Goal: Task Accomplishment & Management: Manage account settings

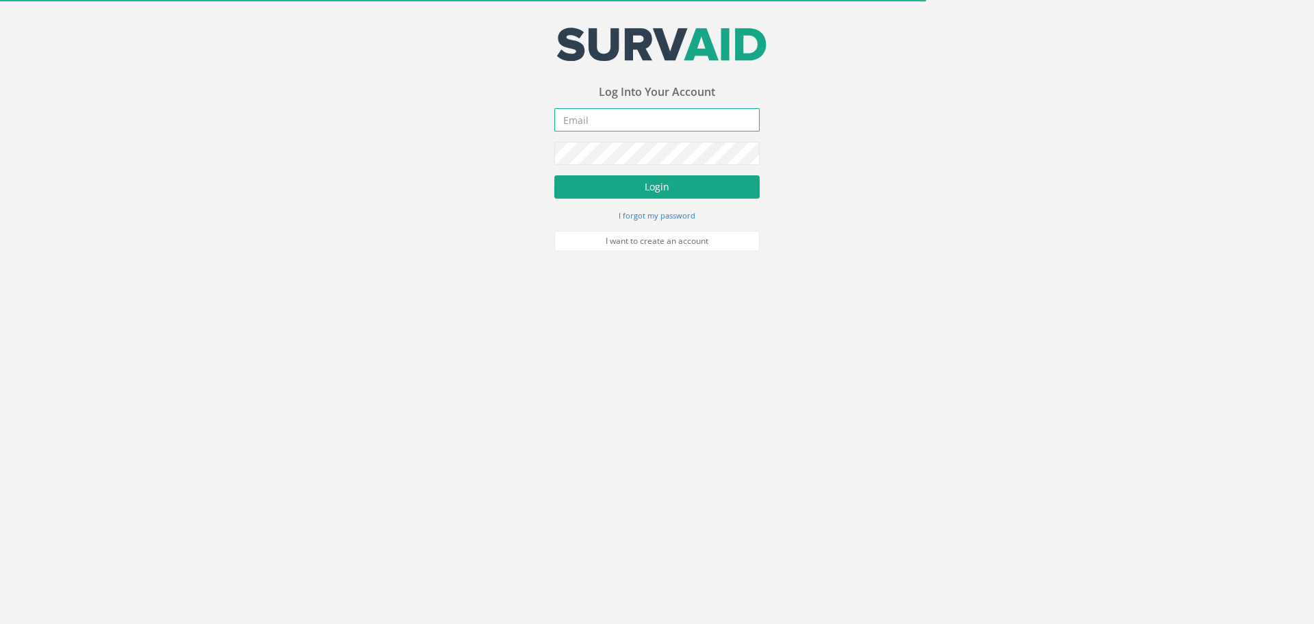
type input "[PERSON_NAME][EMAIL_ADDRESS][PERSON_NAME][DOMAIN_NAME]"
click at [603, 177] on button "Login" at bounding box center [656, 186] width 205 height 23
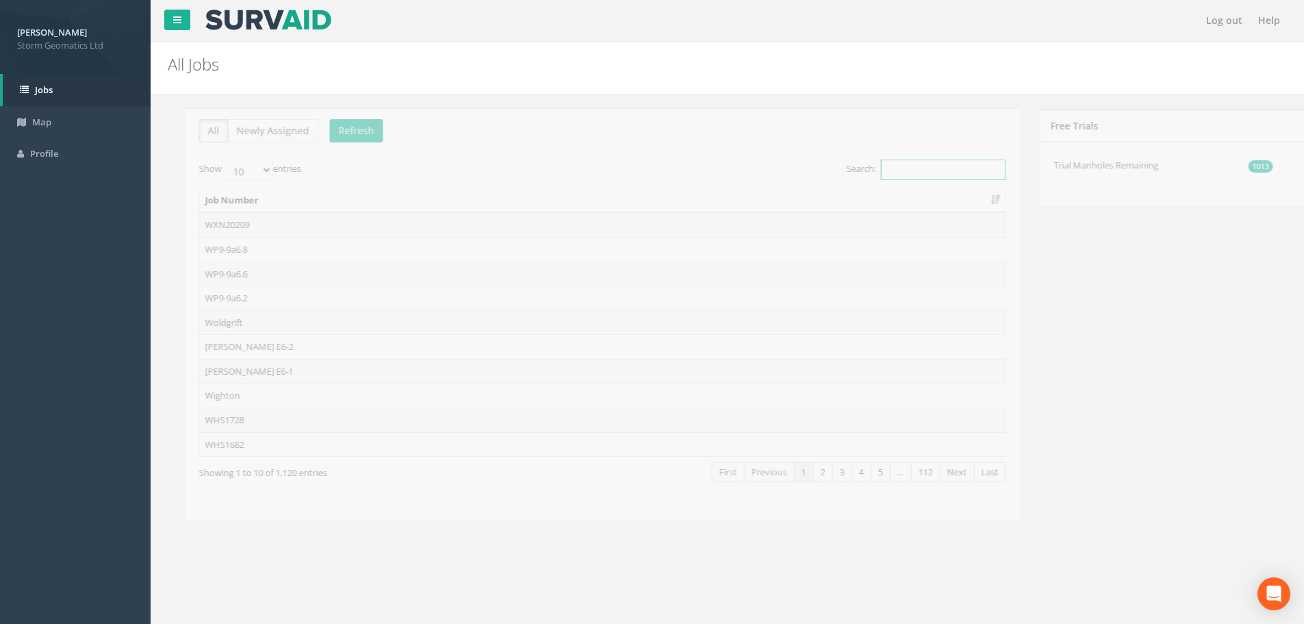
click at [899, 173] on input "Search:" at bounding box center [925, 169] width 125 height 21
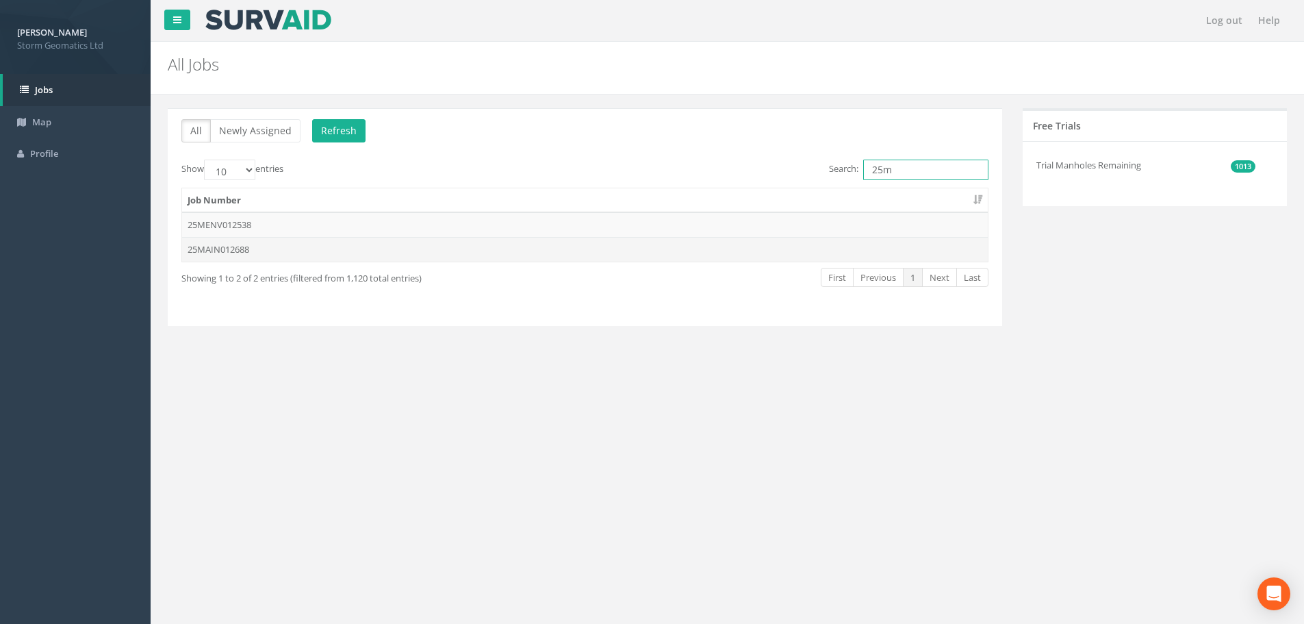
type input "25m"
click at [336, 255] on td "25MAIN012688" at bounding box center [585, 249] width 806 height 25
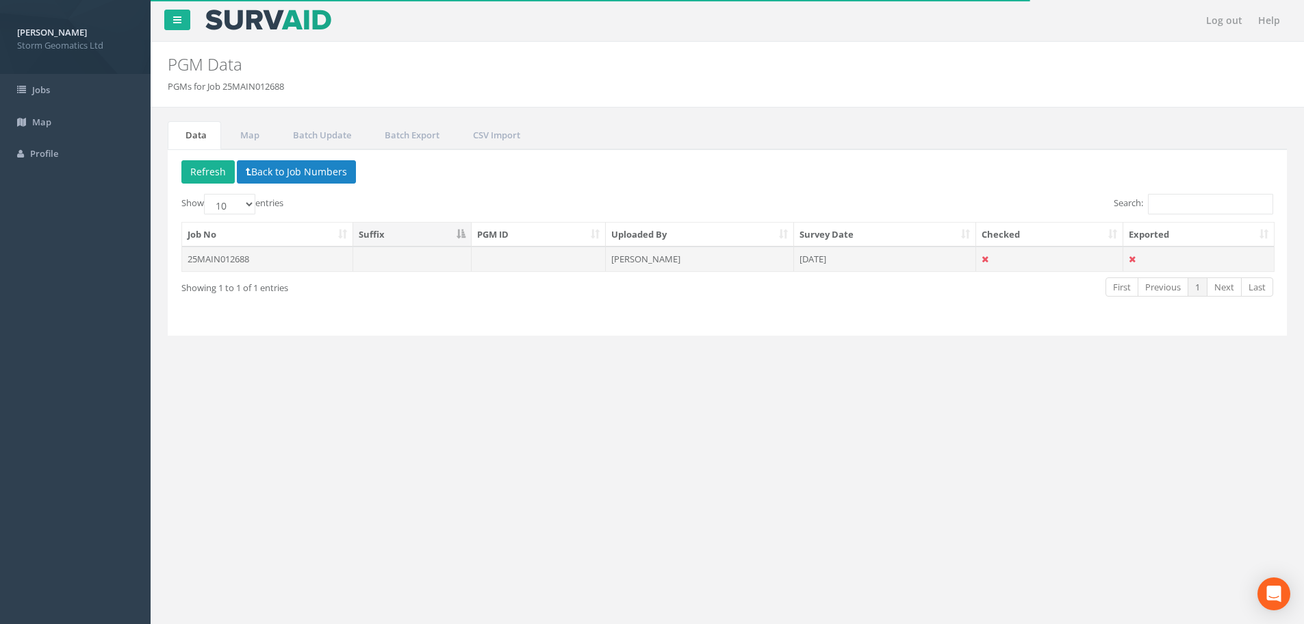
click at [715, 264] on td "[PERSON_NAME]" at bounding box center [700, 258] width 188 height 25
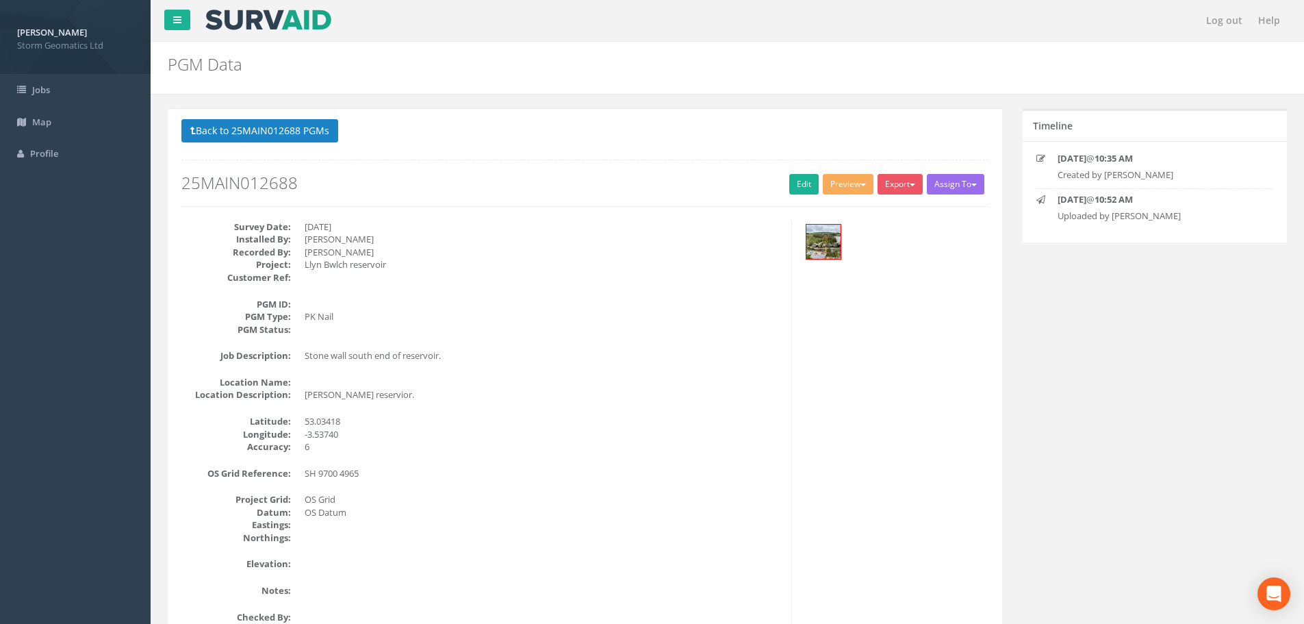
click at [315, 305] on dd at bounding box center [543, 304] width 476 height 13
click at [807, 189] on link "Edit" at bounding box center [803, 184] width 29 height 21
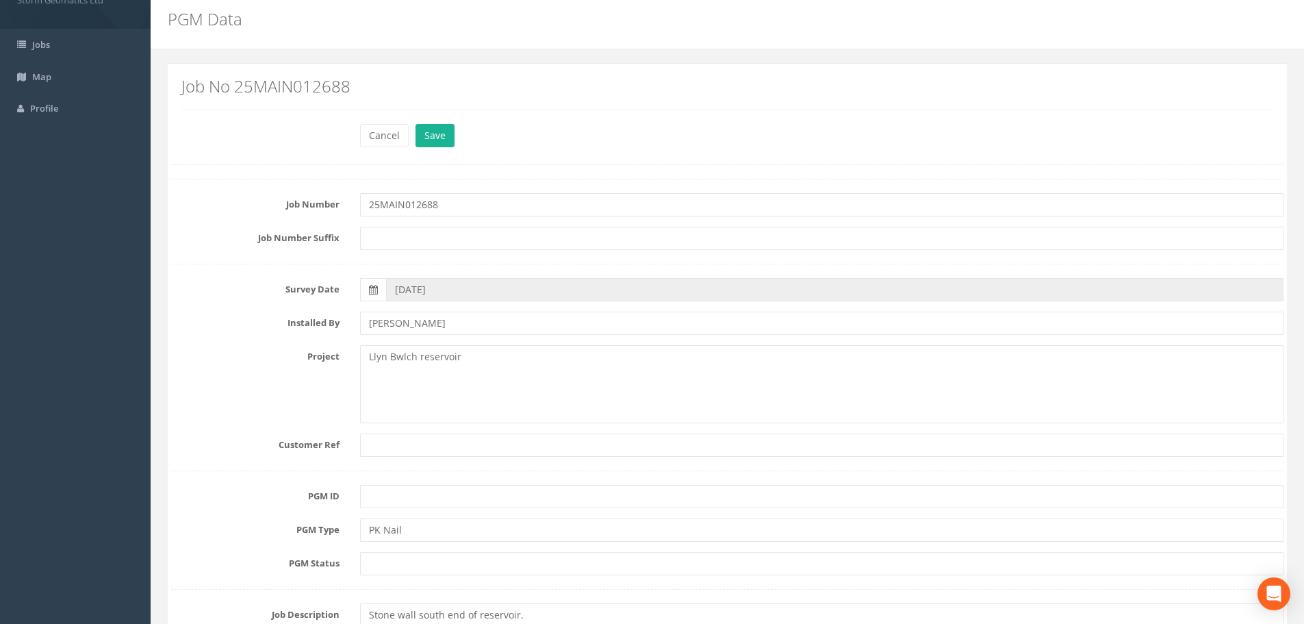
scroll to position [68, 0]
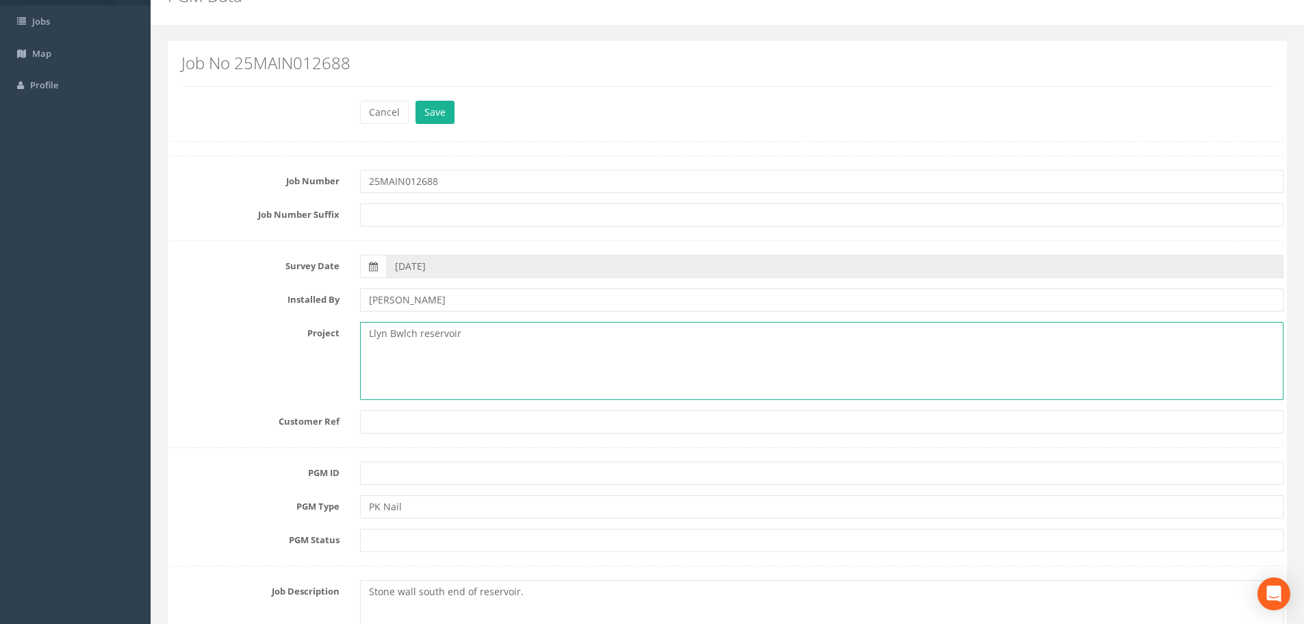
click at [424, 332] on textarea "Llyn Bwlch reservoir" at bounding box center [821, 361] width 923 height 78
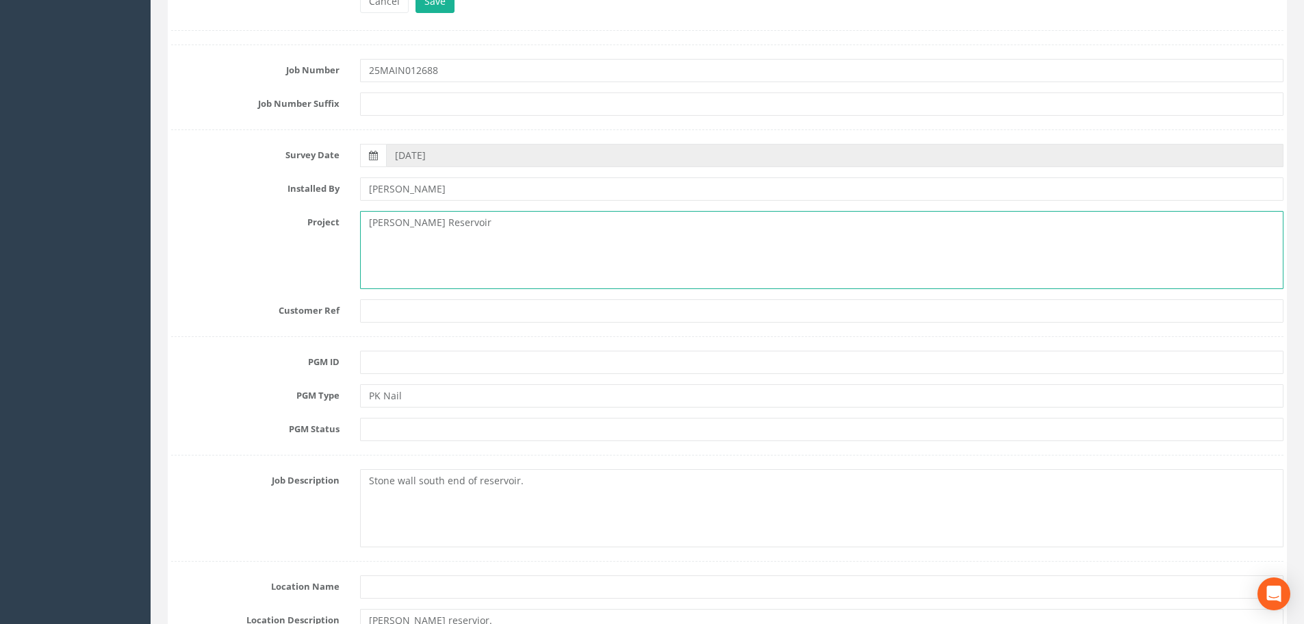
scroll to position [205, 0]
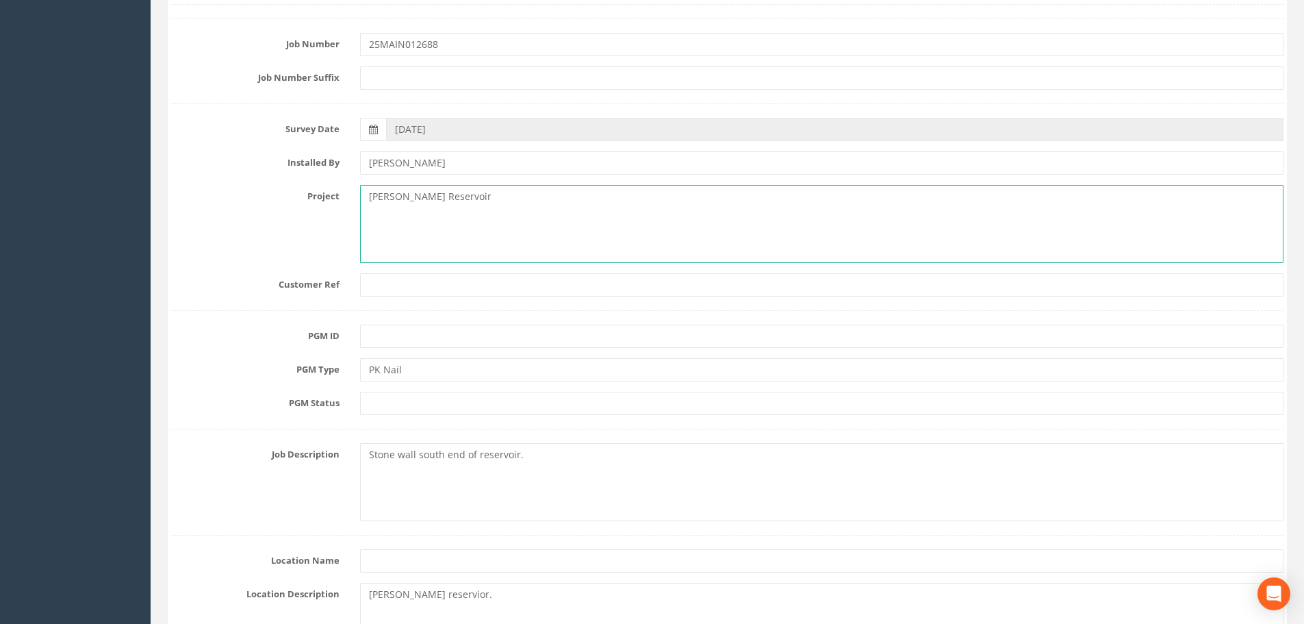
type textarea "[PERSON_NAME] Reservoir"
click at [428, 295] on input "text" at bounding box center [821, 284] width 923 height 23
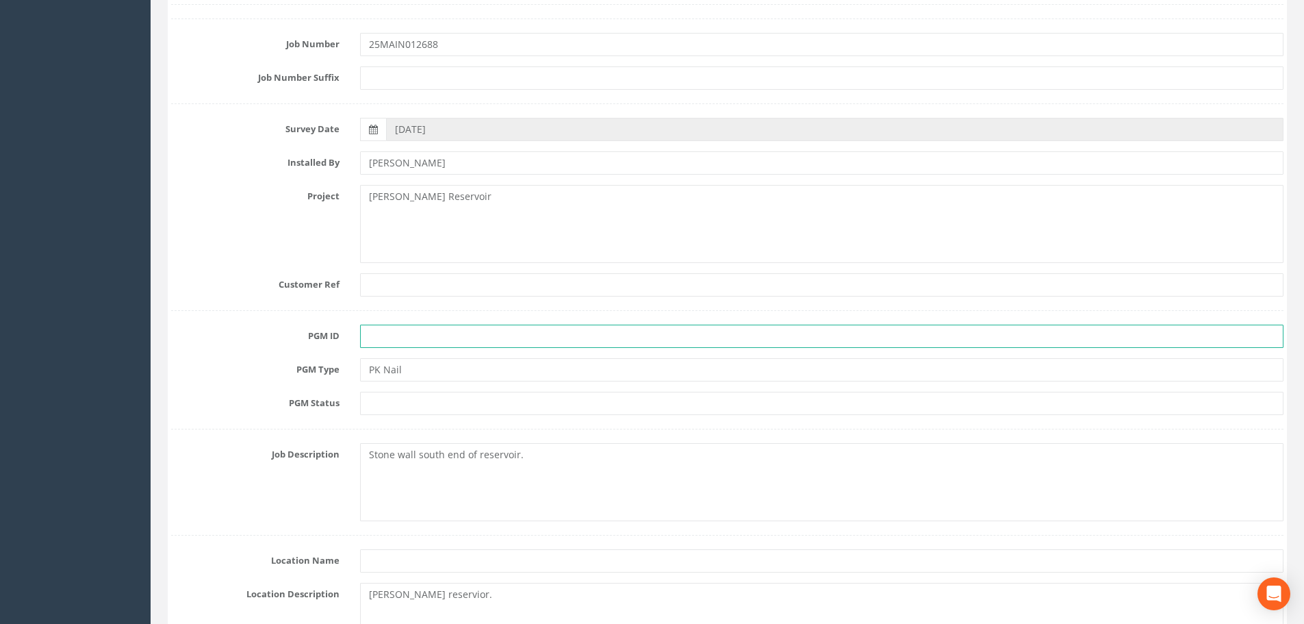
click at [426, 343] on input "text" at bounding box center [821, 335] width 923 height 23
type input "E6-1"
click at [455, 396] on input "text" at bounding box center [821, 403] width 923 height 23
type input "Primary"
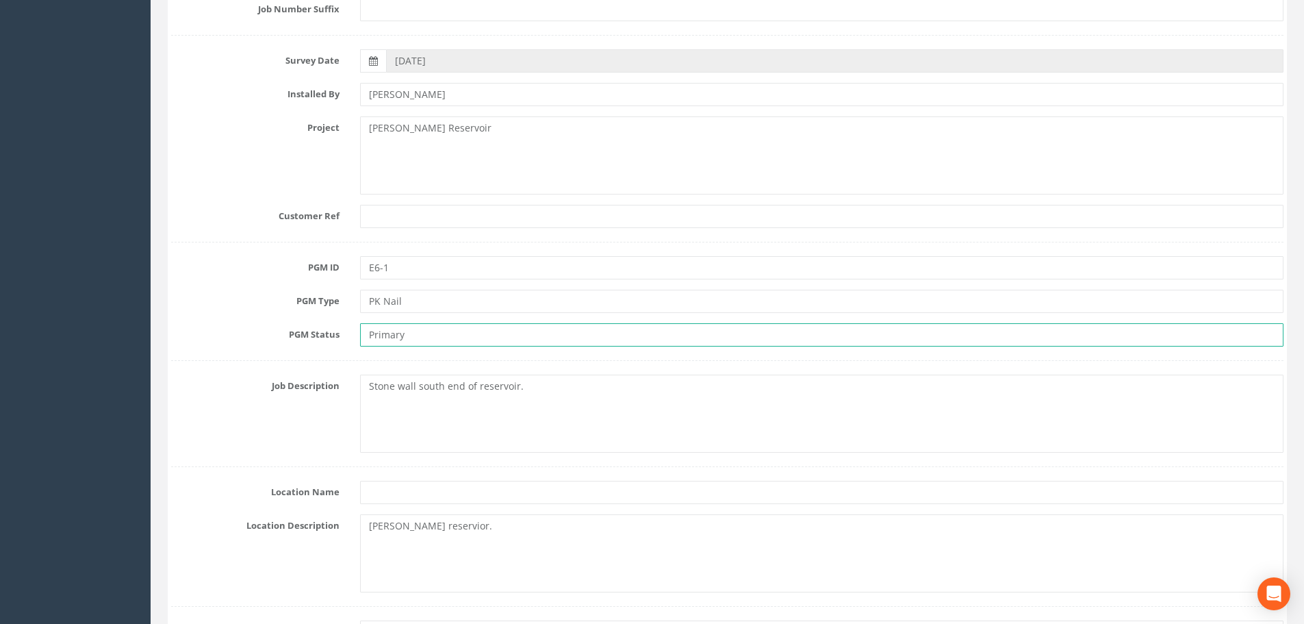
scroll to position [342, 0]
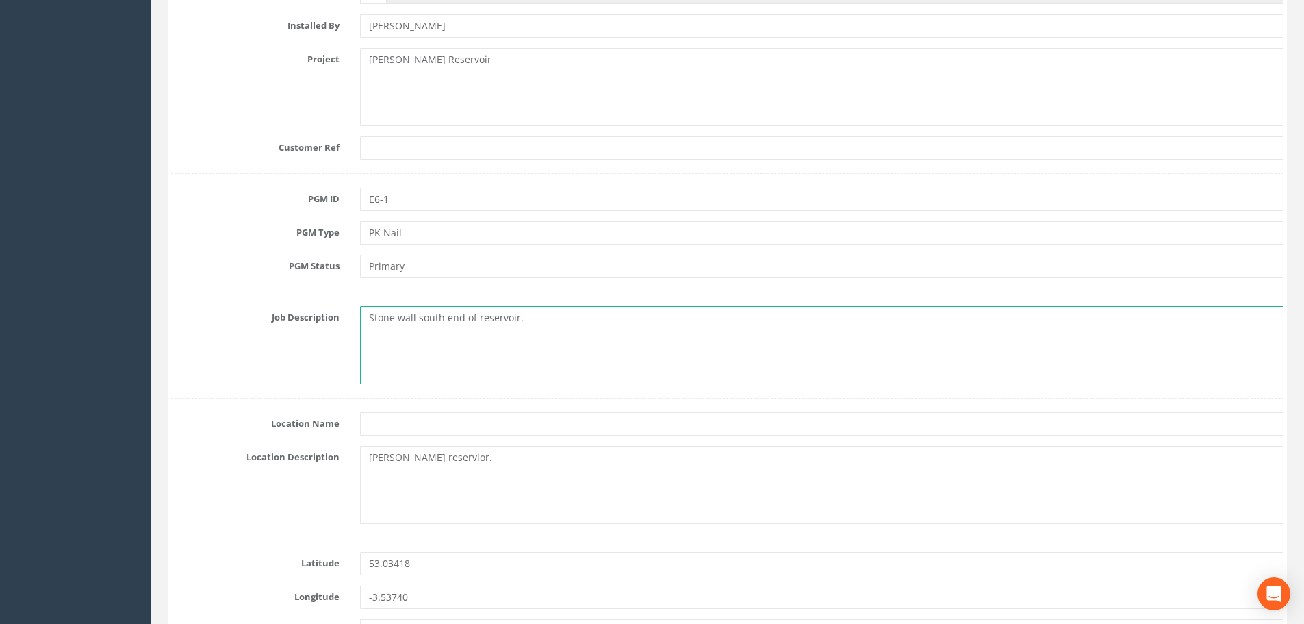
click at [370, 318] on textarea "Stone wall south end of reservoir." at bounding box center [821, 345] width 923 height 78
type textarea "PK Nail - Stone wall south end of reservoir."
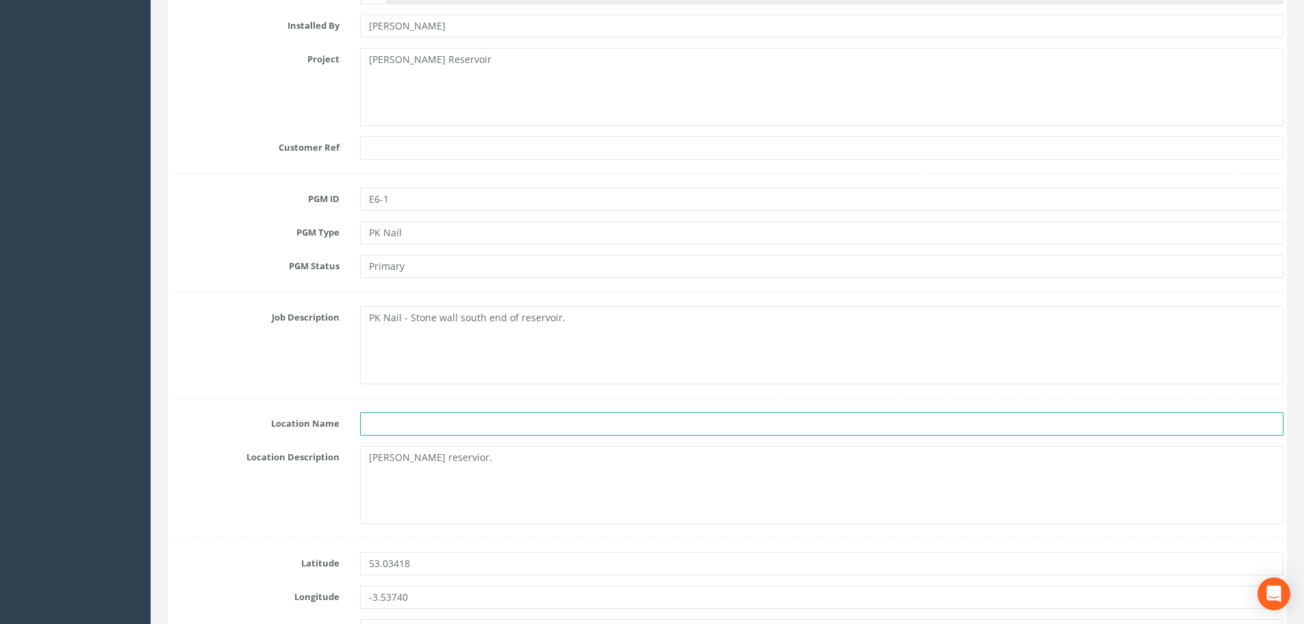
click at [424, 429] on input "text" at bounding box center [821, 423] width 923 height 23
click at [359, 417] on div at bounding box center [822, 423] width 944 height 23
click at [382, 422] on input "text" at bounding box center [821, 423] width 923 height 23
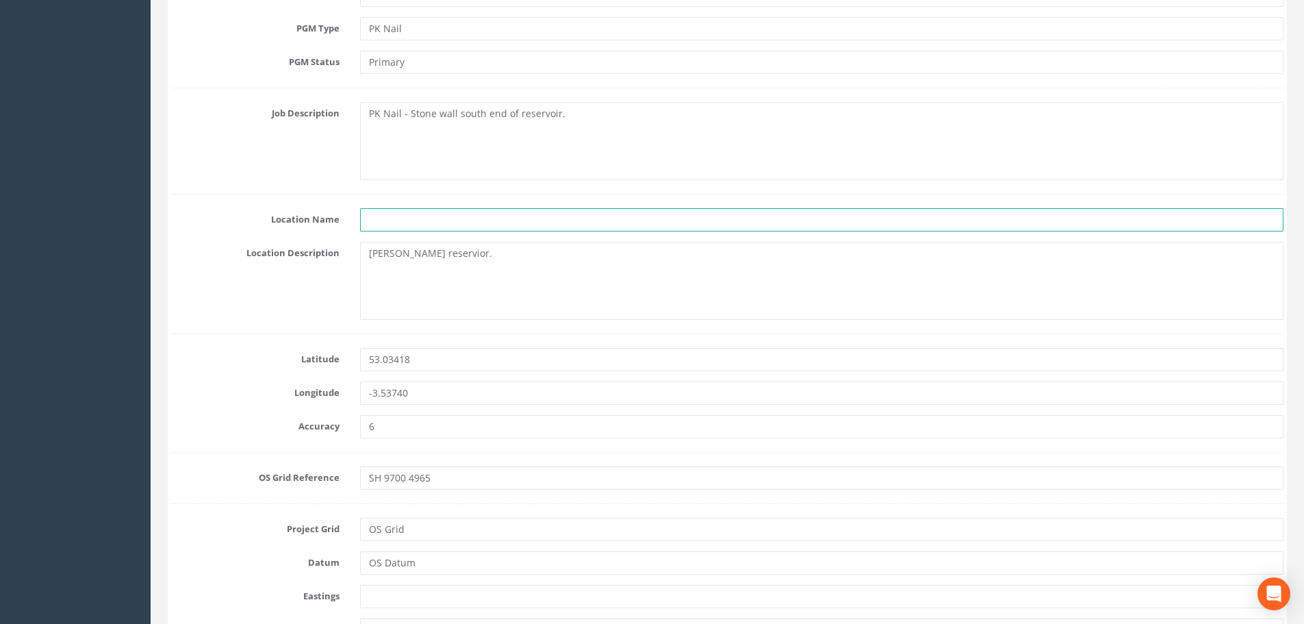
scroll to position [548, 0]
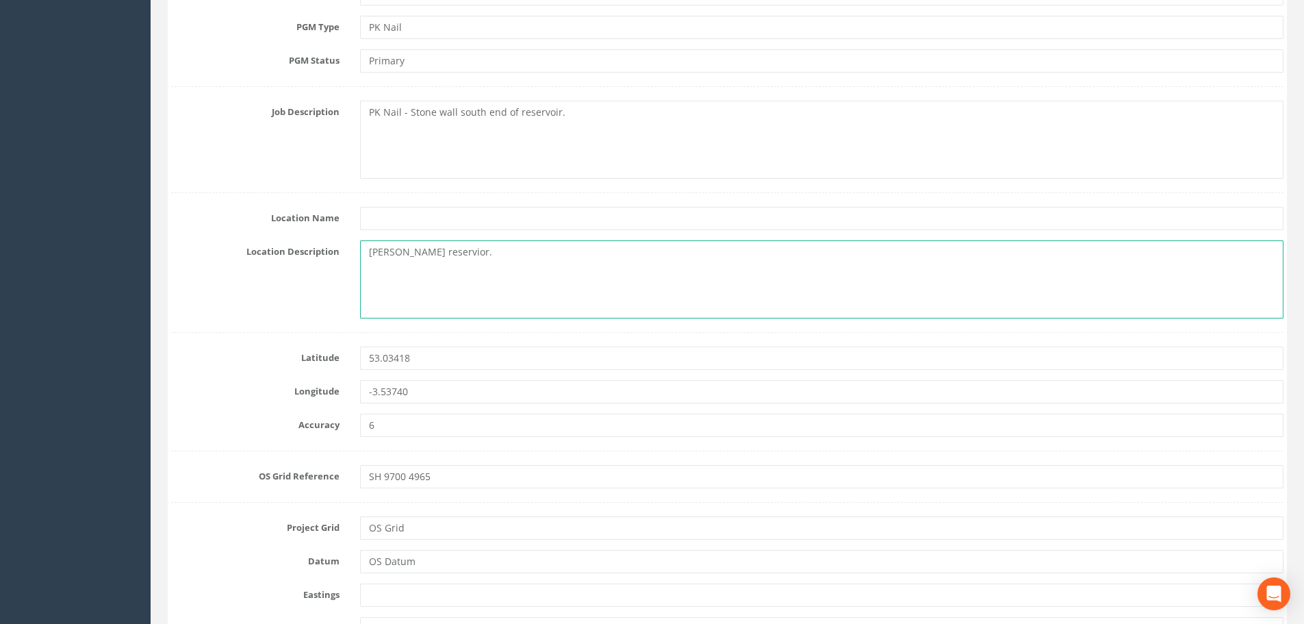
drag, startPoint x: 474, startPoint y: 256, endPoint x: 359, endPoint y: 257, distance: 115.7
click at [359, 257] on div "[PERSON_NAME] reservior." at bounding box center [822, 279] width 944 height 78
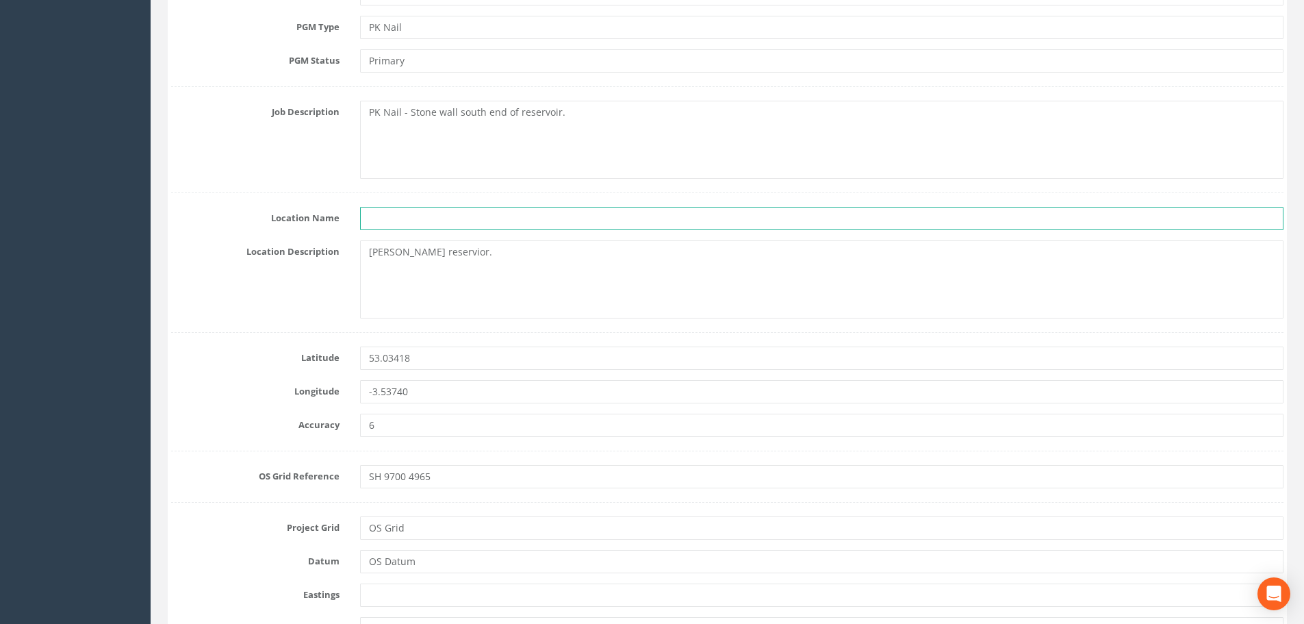
click at [407, 226] on input "text" at bounding box center [821, 218] width 923 height 23
paste input "[PERSON_NAME] reservior."
click at [422, 218] on input "[PERSON_NAME] reservior." at bounding box center [821, 218] width 923 height 23
type input "[PERSON_NAME] Reservior."
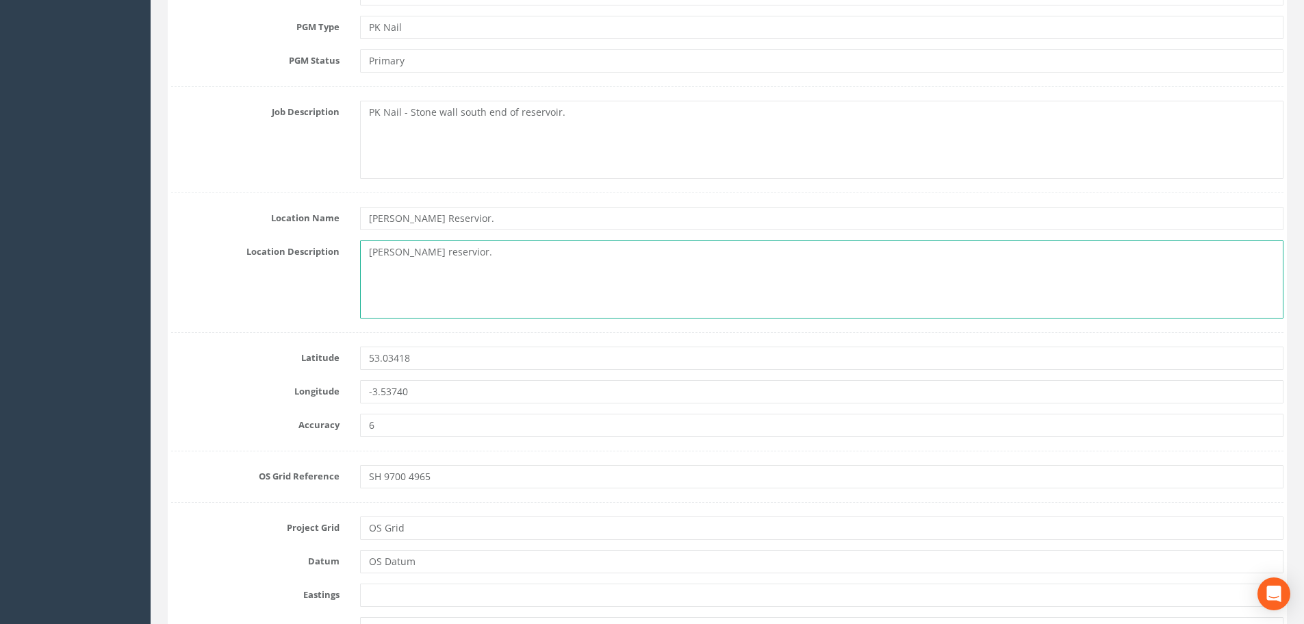
click at [507, 258] on textarea "[PERSON_NAME] reservior." at bounding box center [821, 279] width 923 height 78
drag, startPoint x: 495, startPoint y: 258, endPoint x: 369, endPoint y: 258, distance: 125.9
click at [369, 258] on textarea "[PERSON_NAME] reservior." at bounding box center [821, 279] width 923 height 78
paste textarea "Maes-[STREET_ADDRESS]"
type textarea "Maes-[STREET_ADDRESS]"
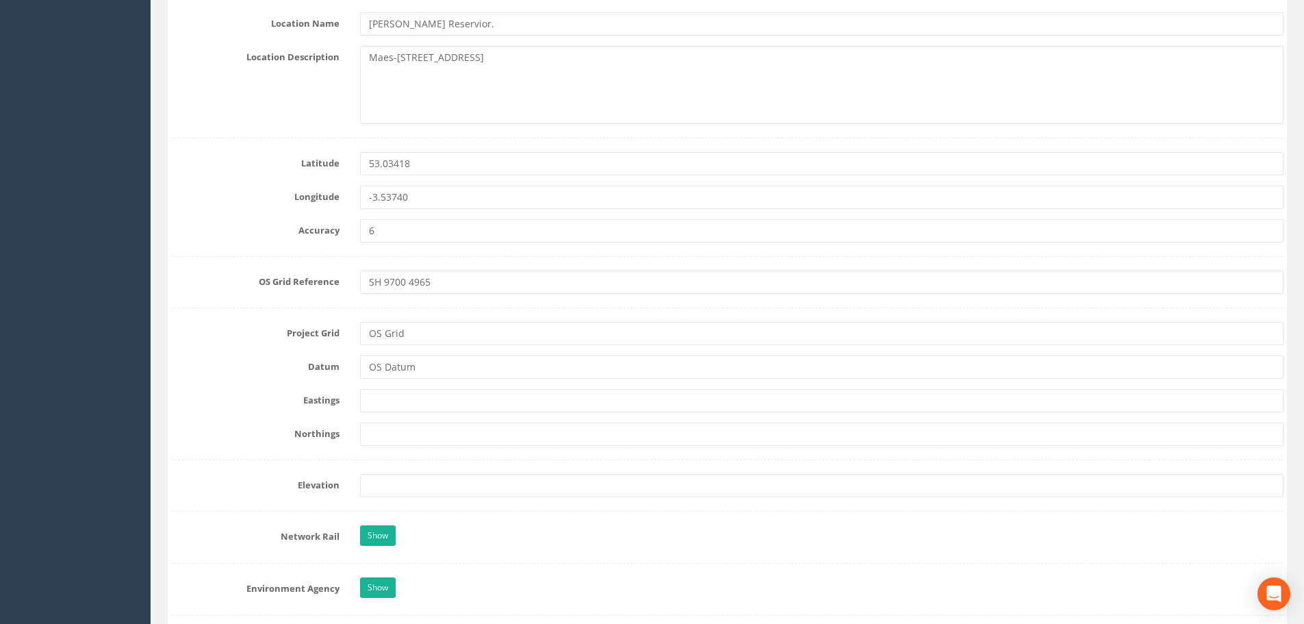
scroll to position [753, 0]
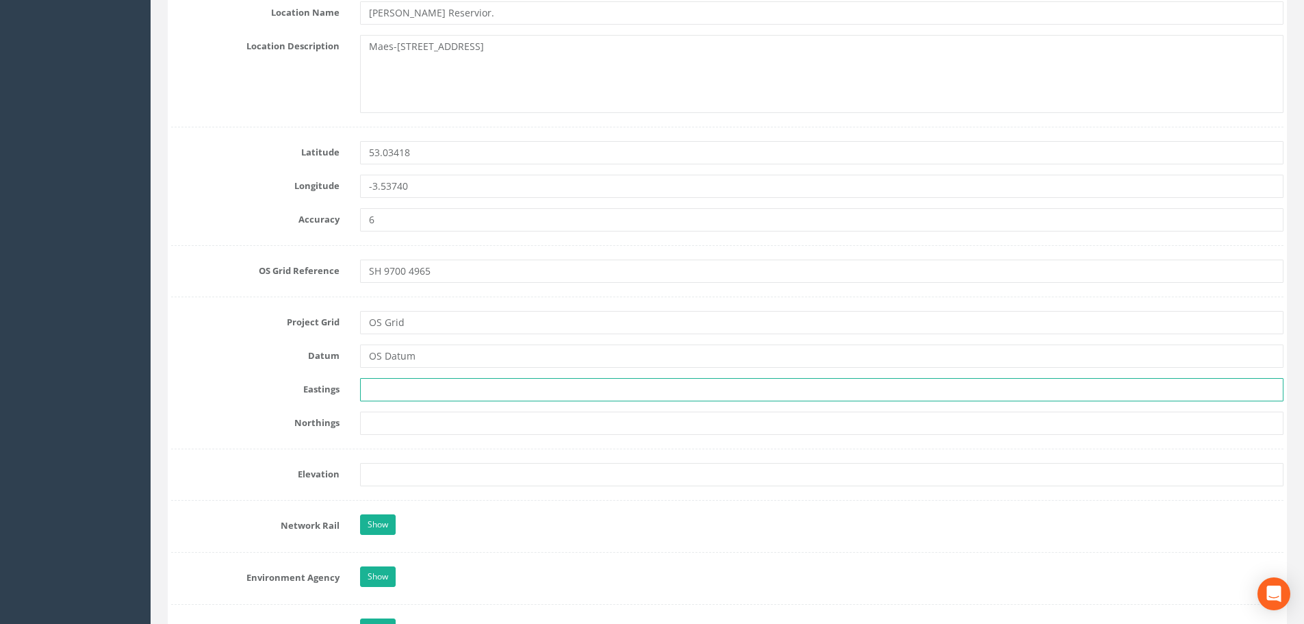
click at [421, 384] on input "text" at bounding box center [821, 389] width 923 height 23
drag, startPoint x: 421, startPoint y: 384, endPoint x: 426, endPoint y: 389, distance: 7.3
click at [421, 384] on input "text" at bounding box center [821, 389] width 923 height 23
click at [467, 389] on input "text" at bounding box center [821, 389] width 923 height 23
paste input "297002.666"
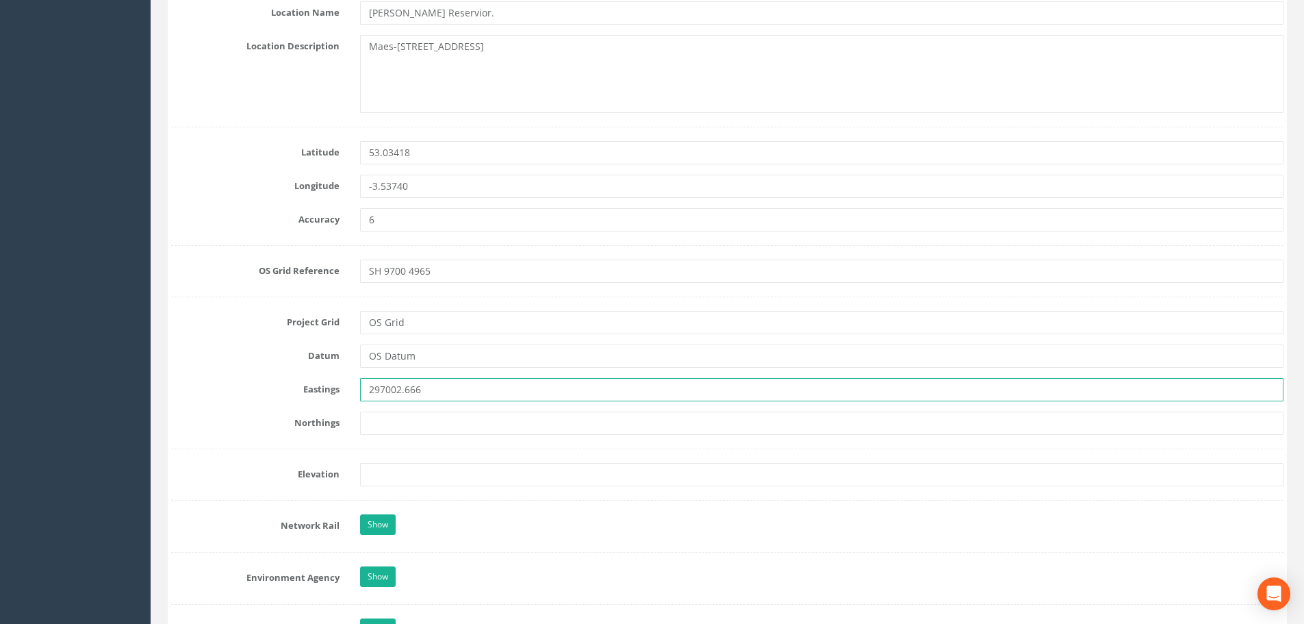
type input "297002.666"
click at [417, 417] on input "text" at bounding box center [821, 422] width 923 height 23
paste input "349646.248"
type input "349646.248"
click at [377, 477] on input "text" at bounding box center [821, 474] width 923 height 23
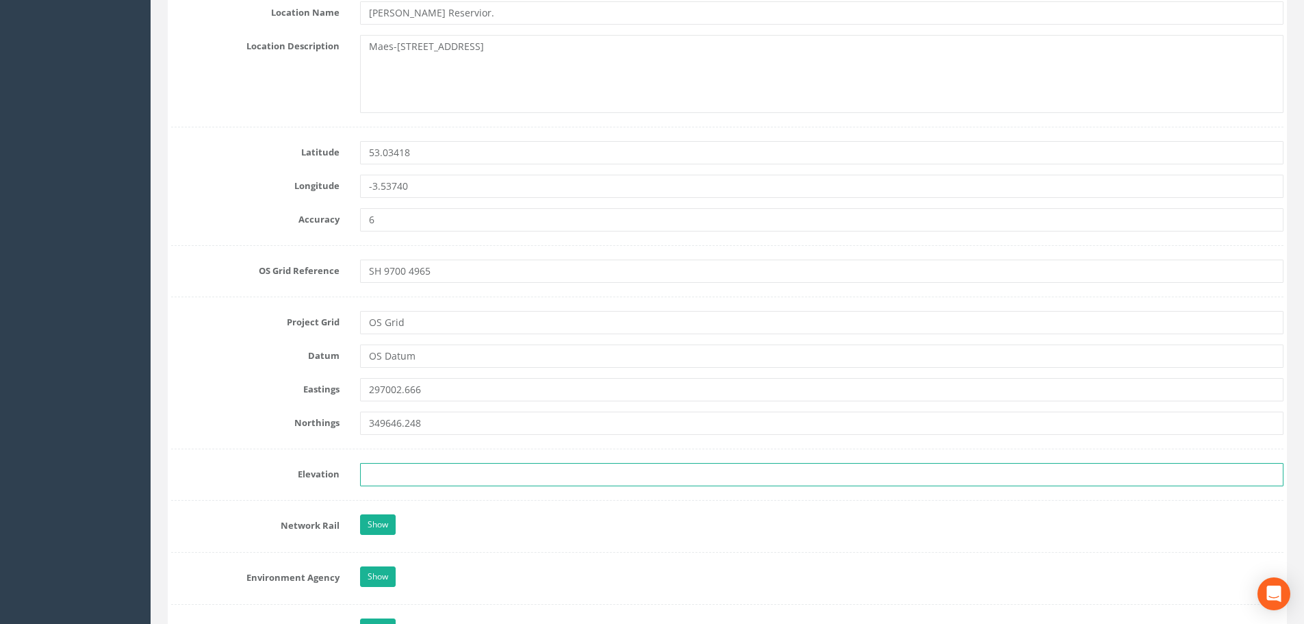
paste input "349.165"
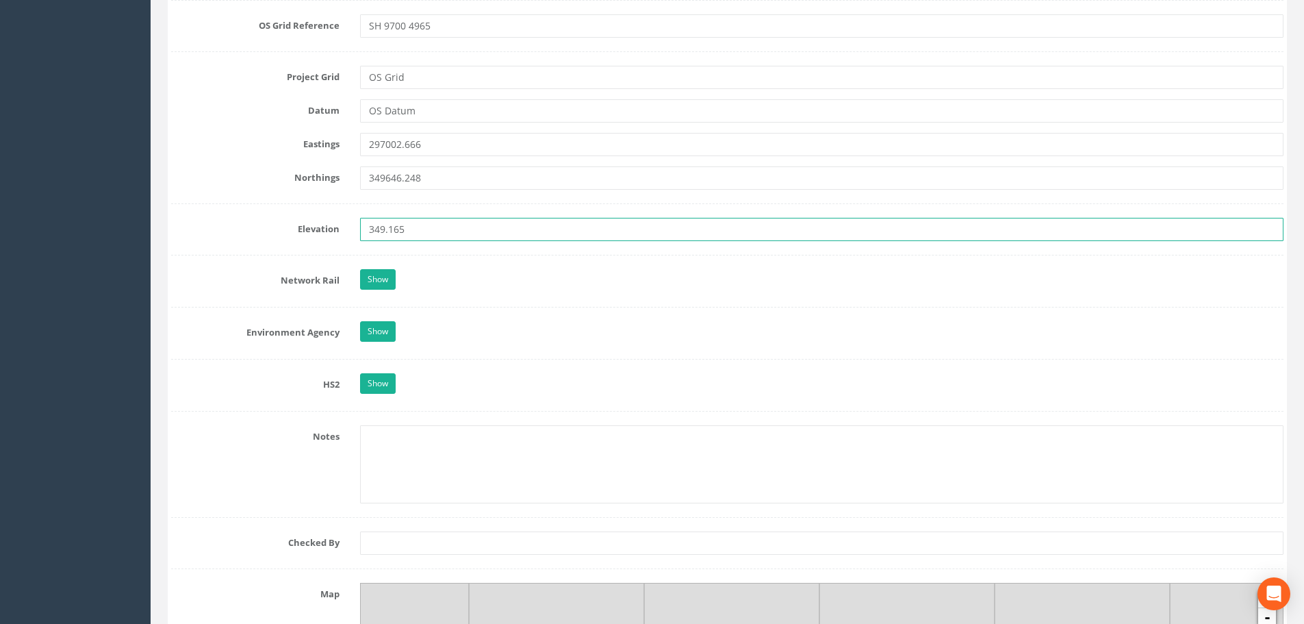
scroll to position [1027, 0]
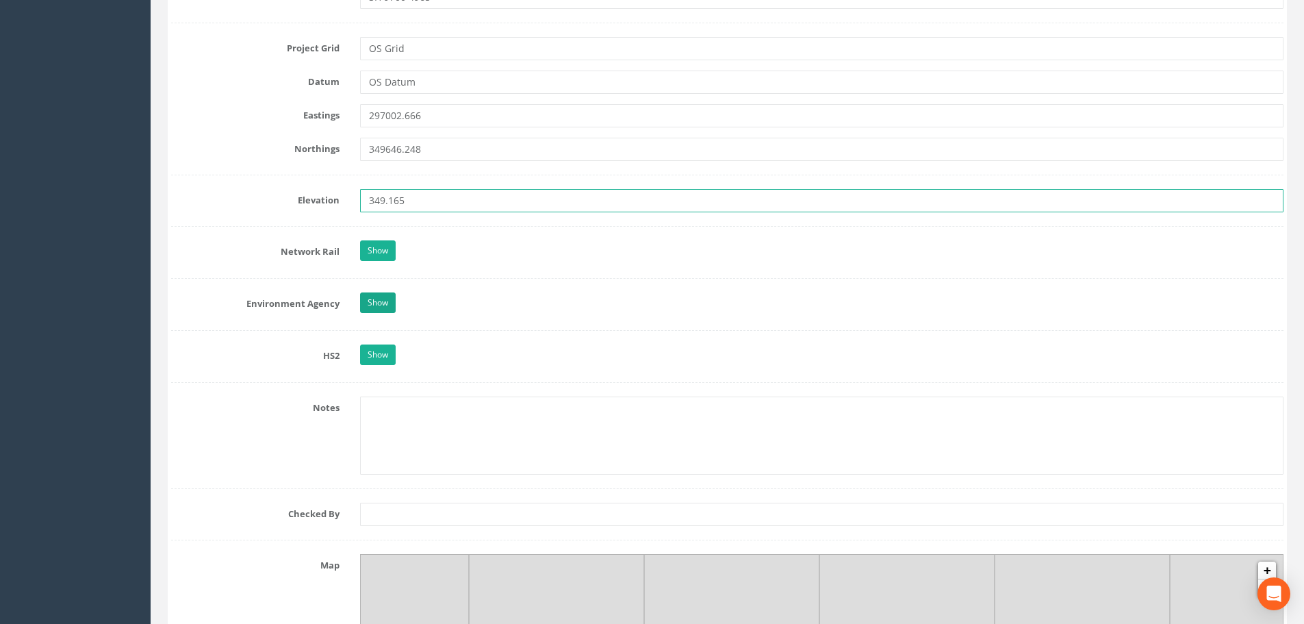
type input "349.165"
click at [375, 311] on link "Show" at bounding box center [378, 302] width 36 height 21
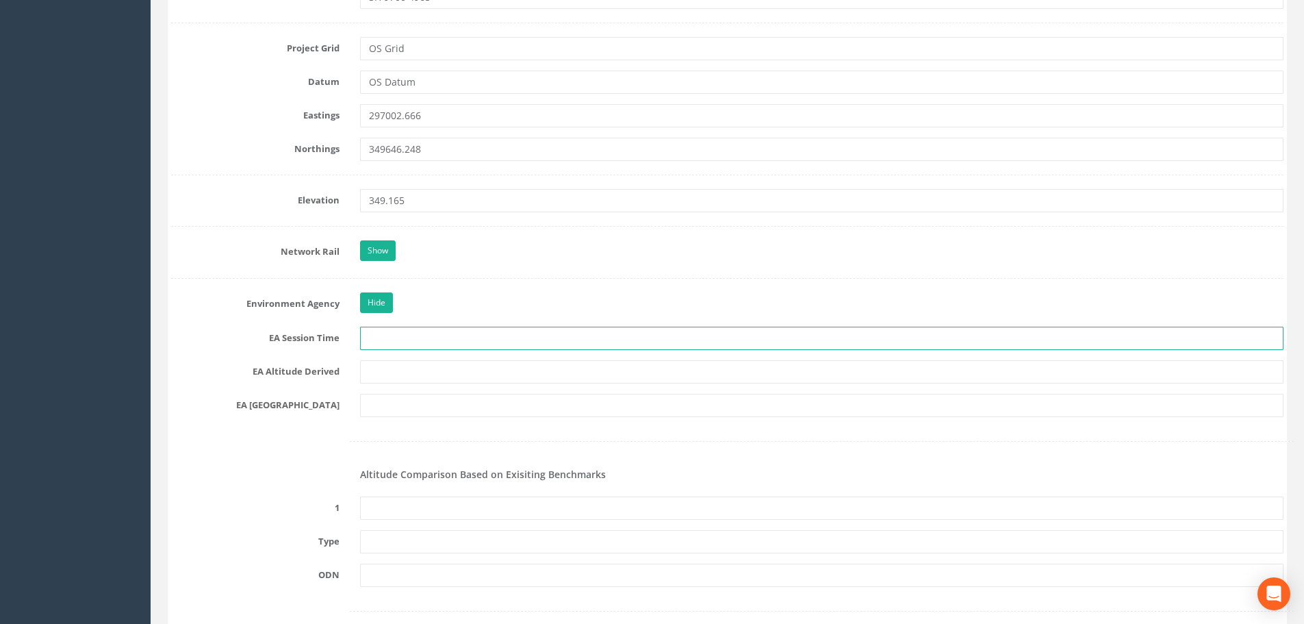
click at [530, 346] on input "text" at bounding box center [821, 337] width 923 height 23
paste input "2 x 3 Minutes"
type input "2 x 3 Minutes"
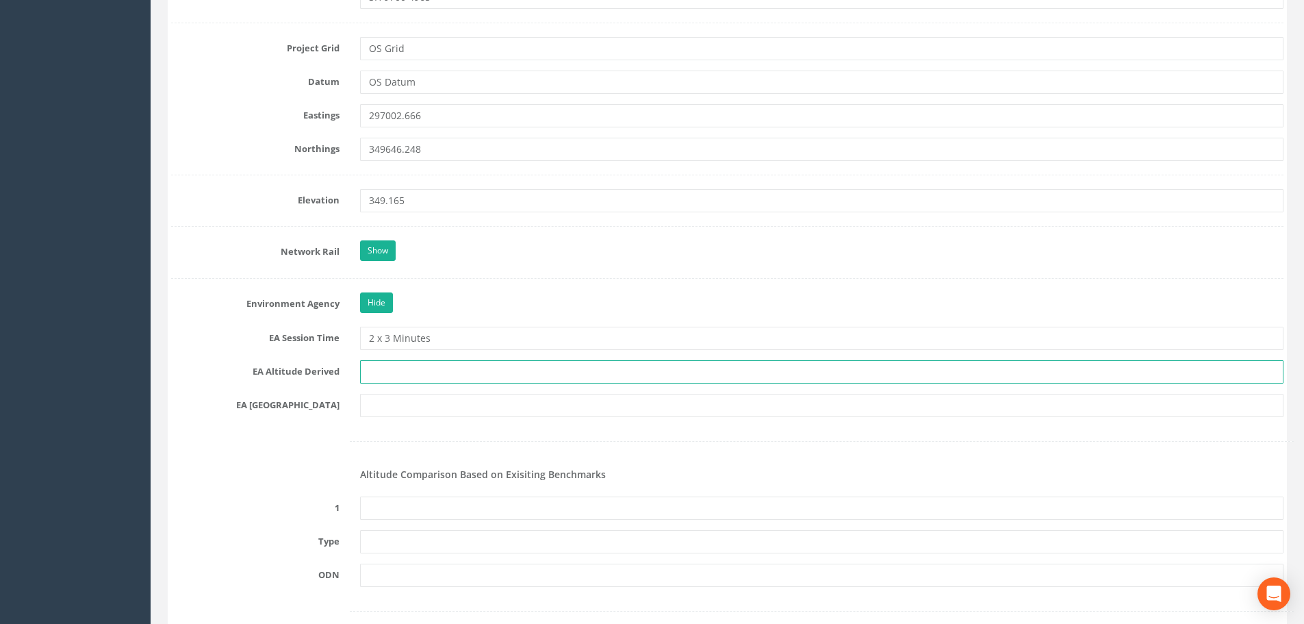
click at [522, 374] on input "text" at bounding box center [821, 371] width 923 height 23
type input "[PERSON_NAME] VRS/Best Fit Levelling"
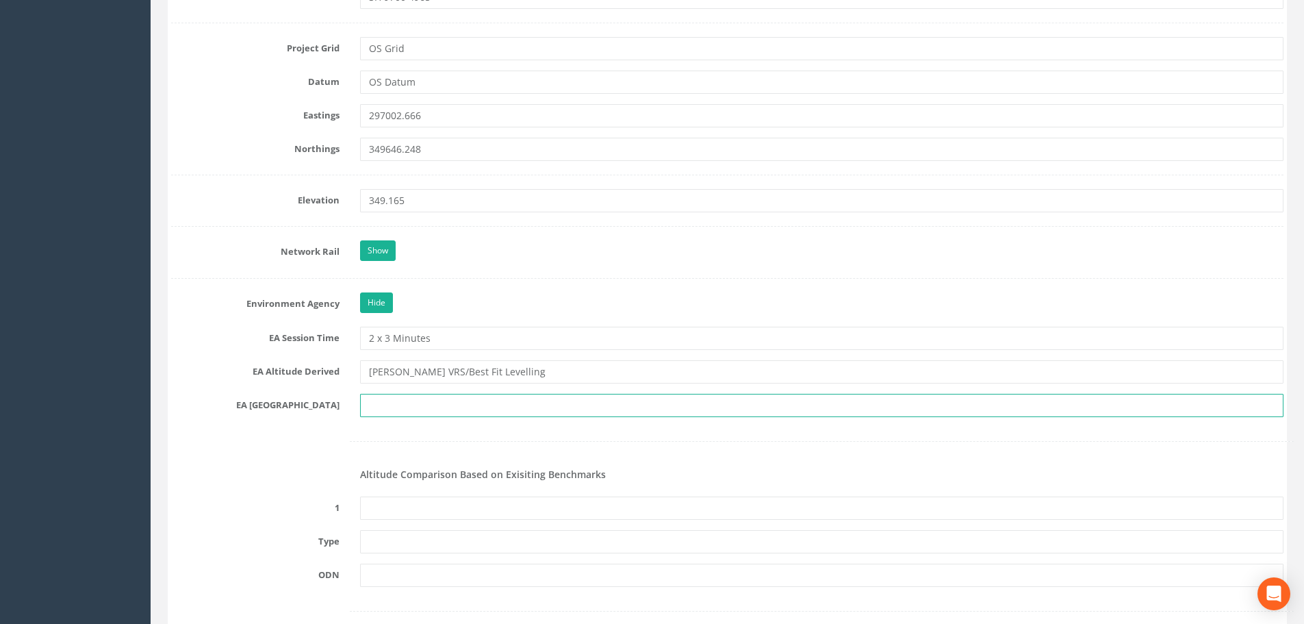
click at [457, 407] on input "text" at bounding box center [821, 405] width 923 height 23
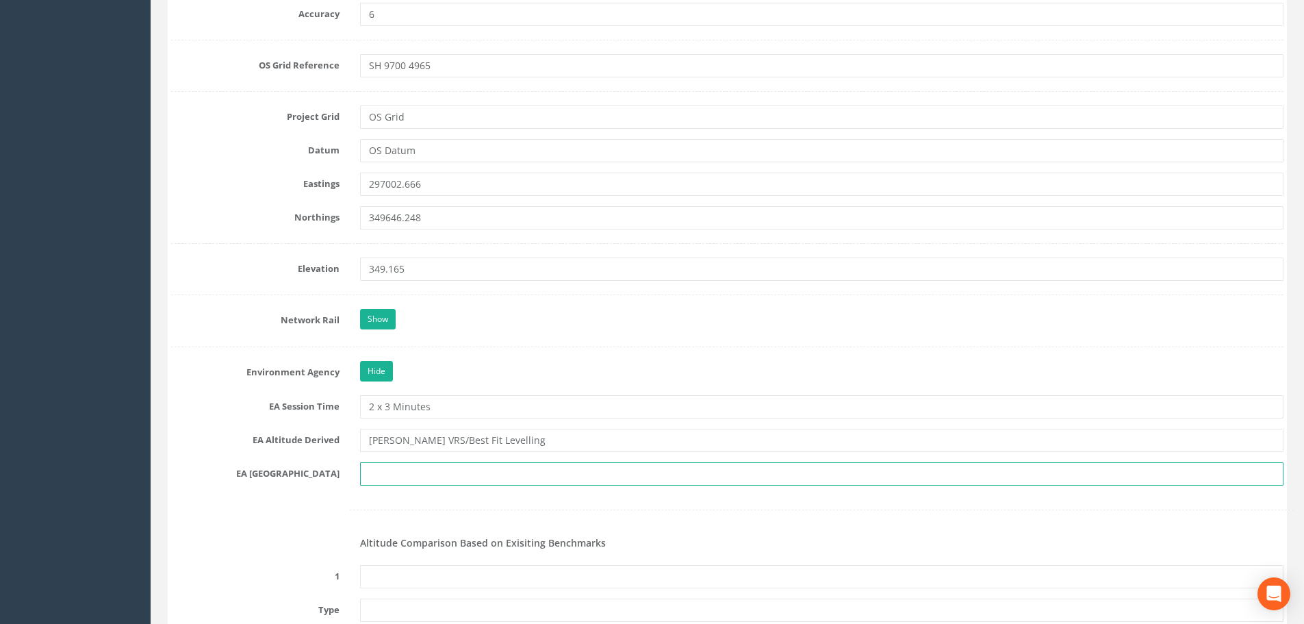
click at [474, 472] on input "text" at bounding box center [821, 473] width 923 height 23
type input "SH 9749"
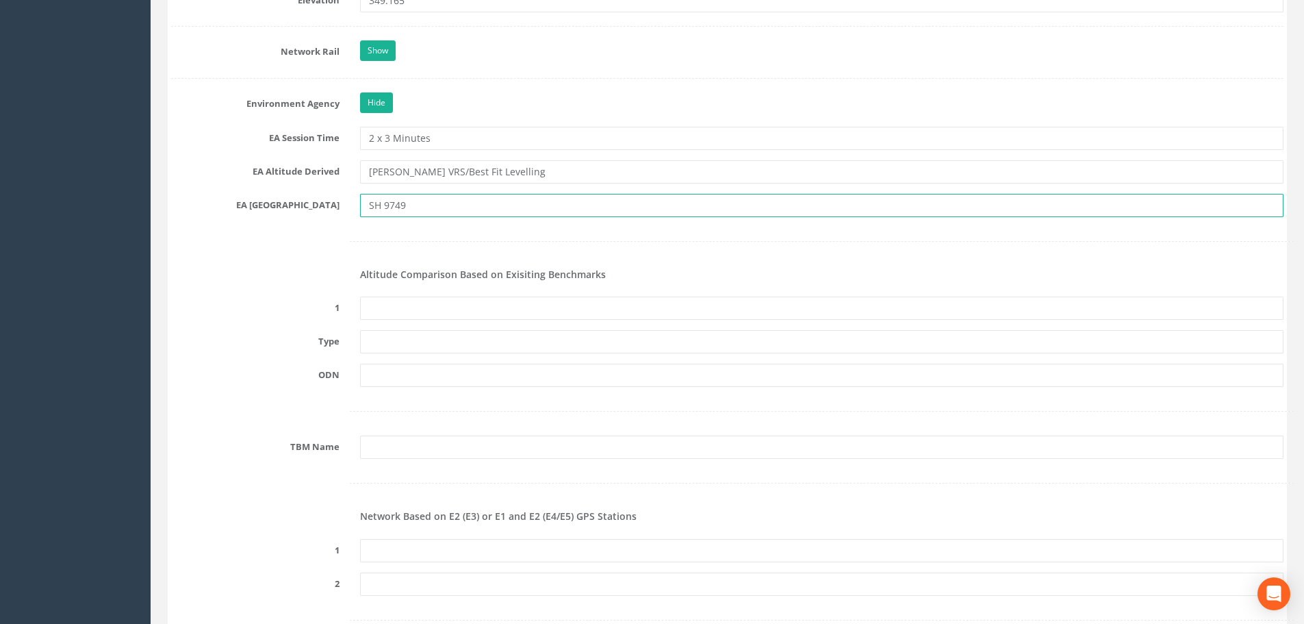
scroll to position [1232, 0]
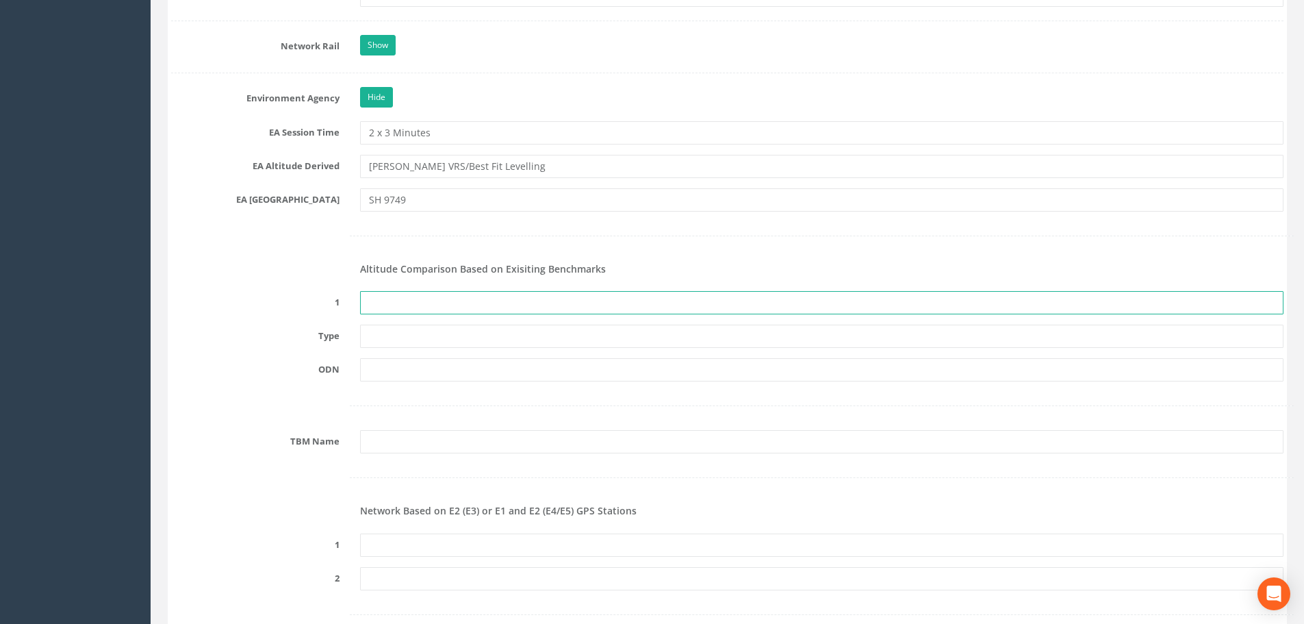
click at [457, 311] on input "text" at bounding box center [821, 302] width 923 height 23
type input "None Recovered"
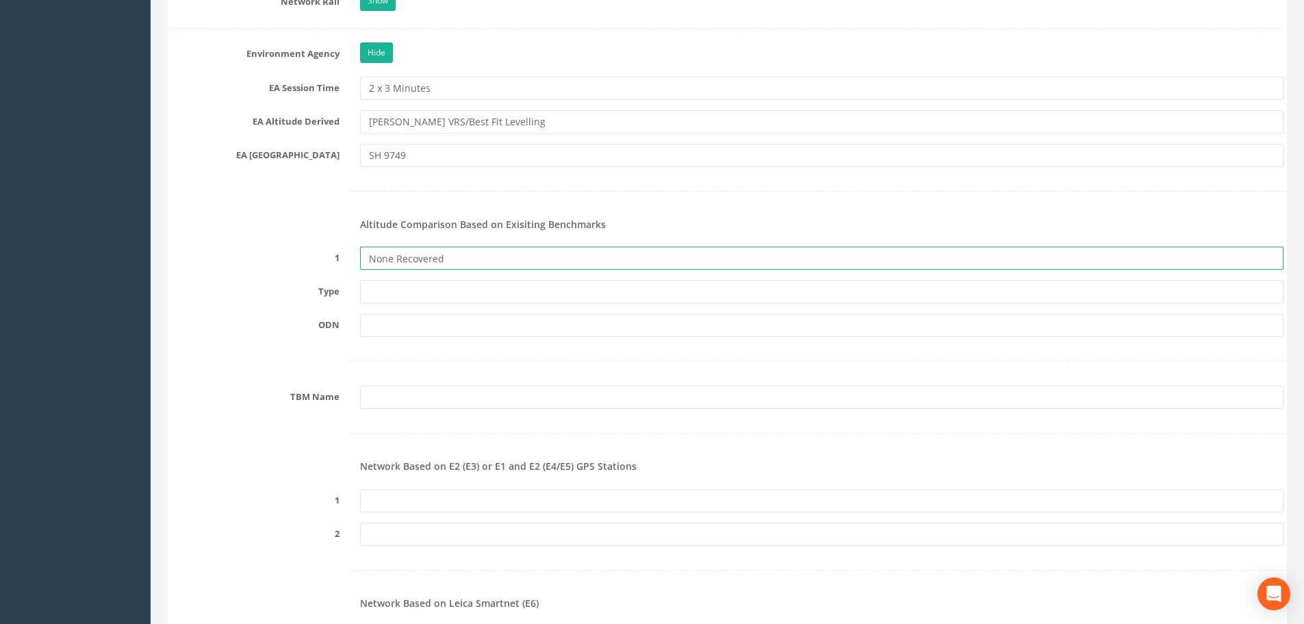
scroll to position [1301, 0]
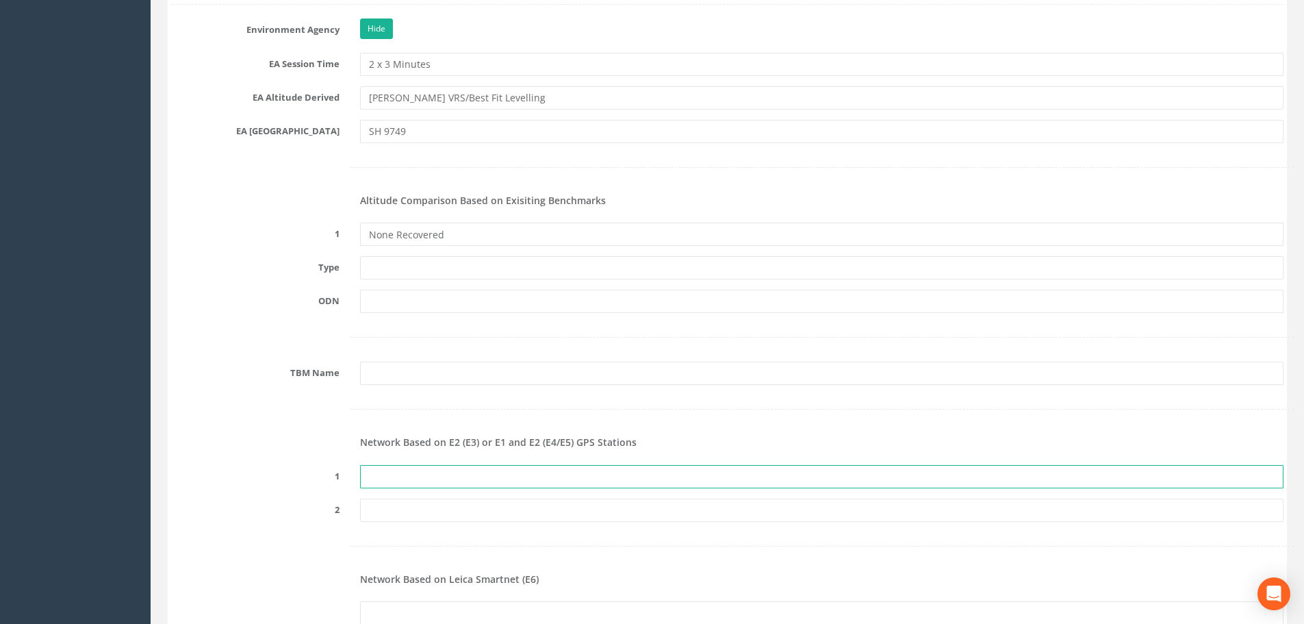
click at [416, 475] on input "text" at bounding box center [821, 476] width 923 height 23
click at [428, 469] on input "text" at bounding box center [821, 476] width 923 height 23
paste input "PRS313869771025"
type input "PRS313869771025"
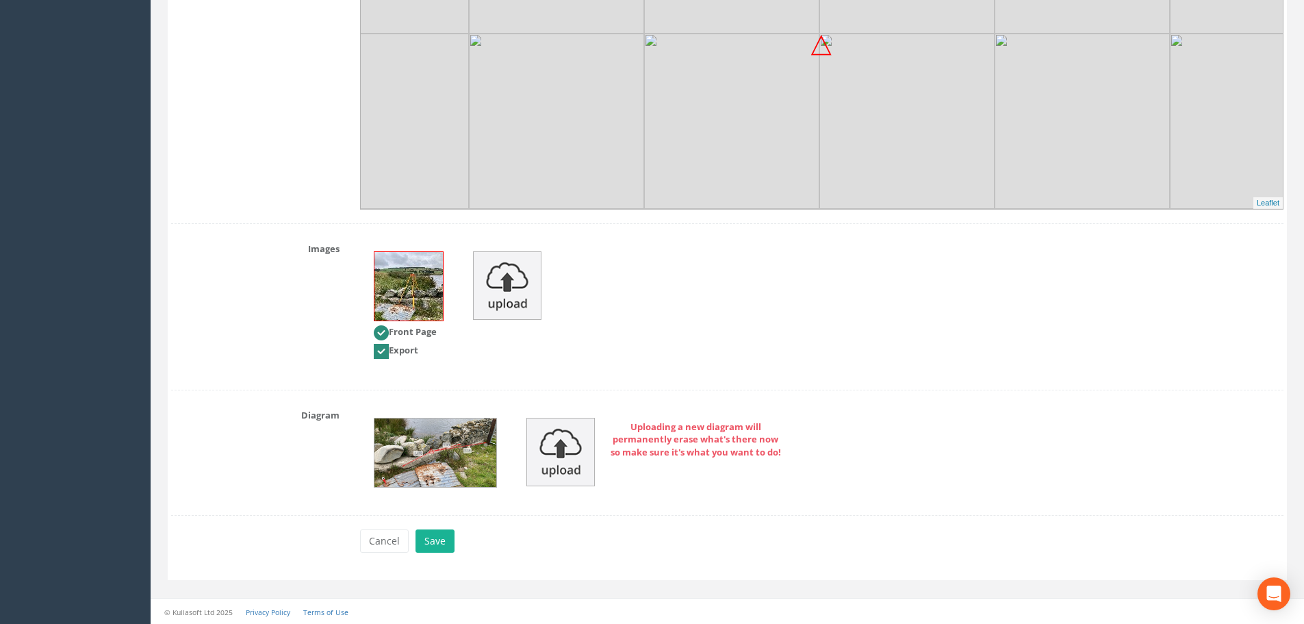
scroll to position [2689, 0]
click at [445, 535] on button "Save" at bounding box center [434, 539] width 39 height 23
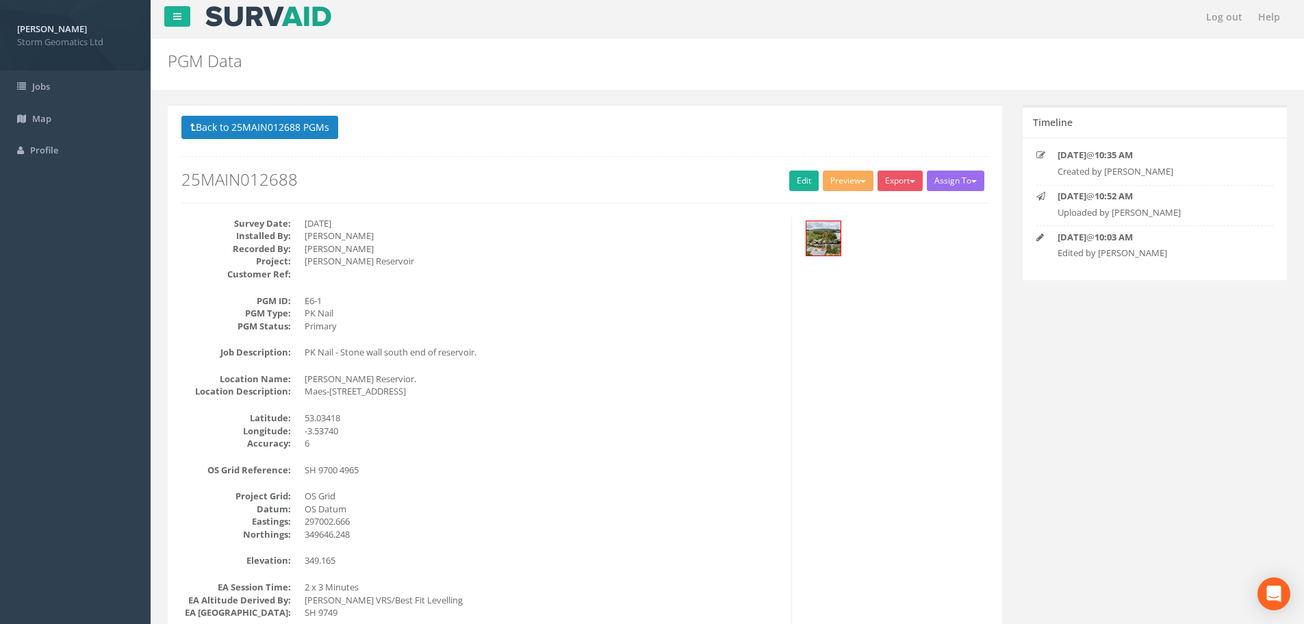
scroll to position [0, 0]
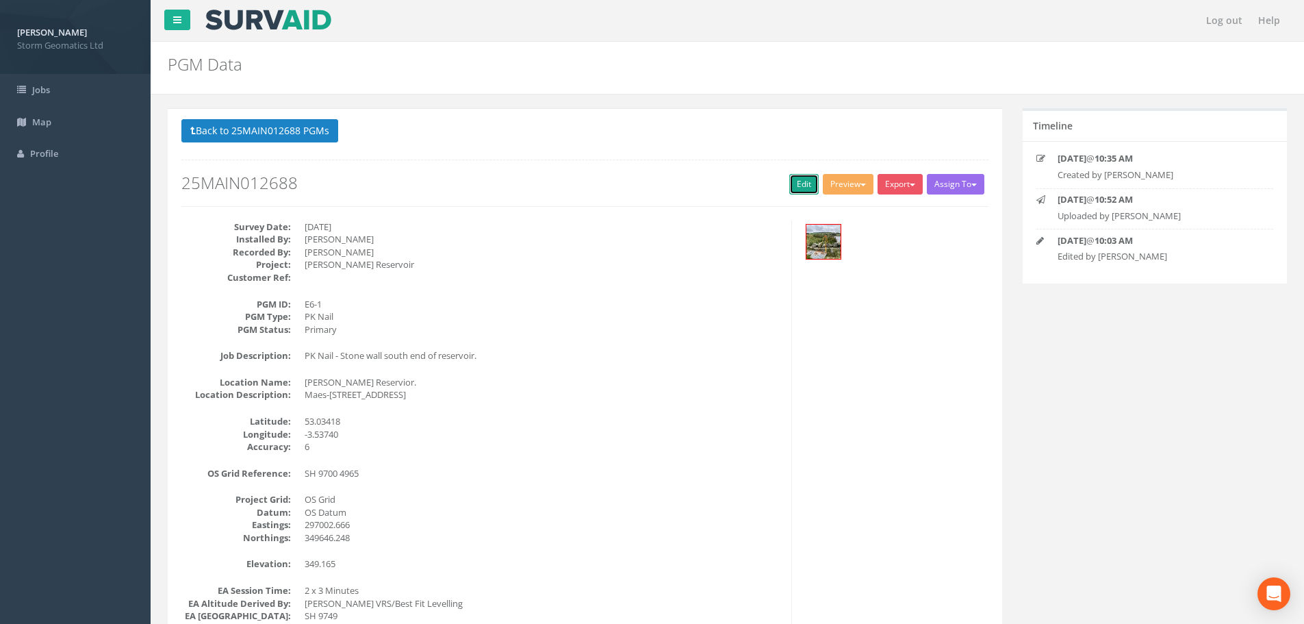
click at [789, 181] on link "Edit" at bounding box center [803, 184] width 29 height 21
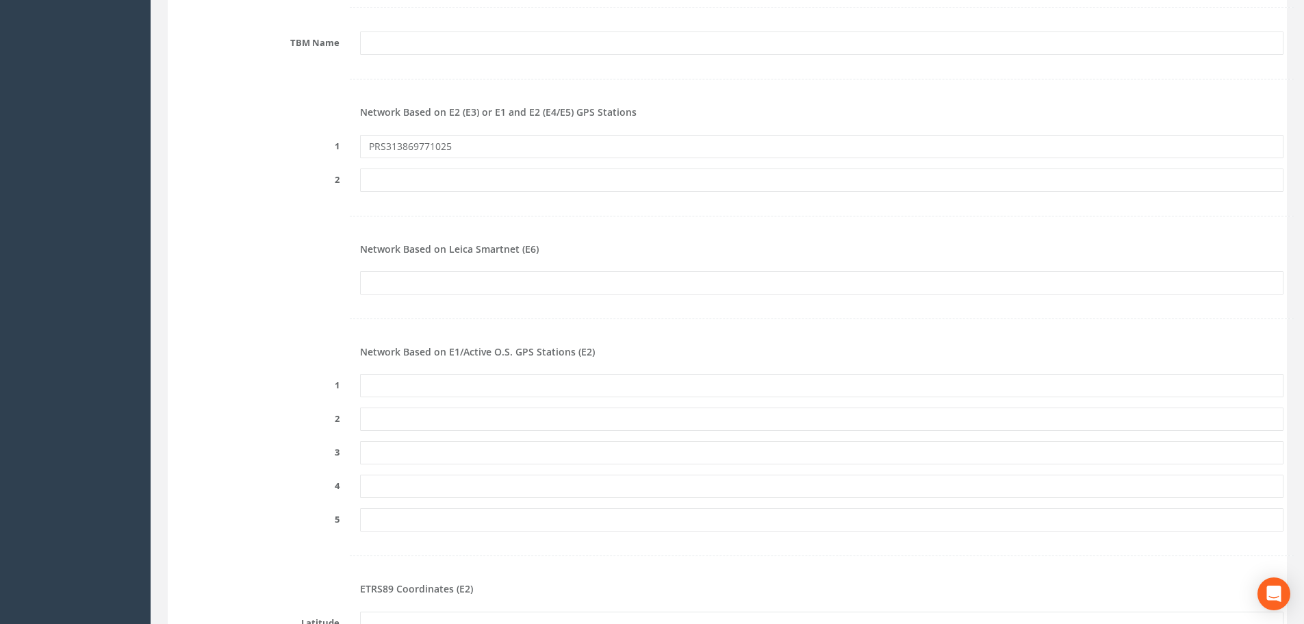
scroll to position [1643, 0]
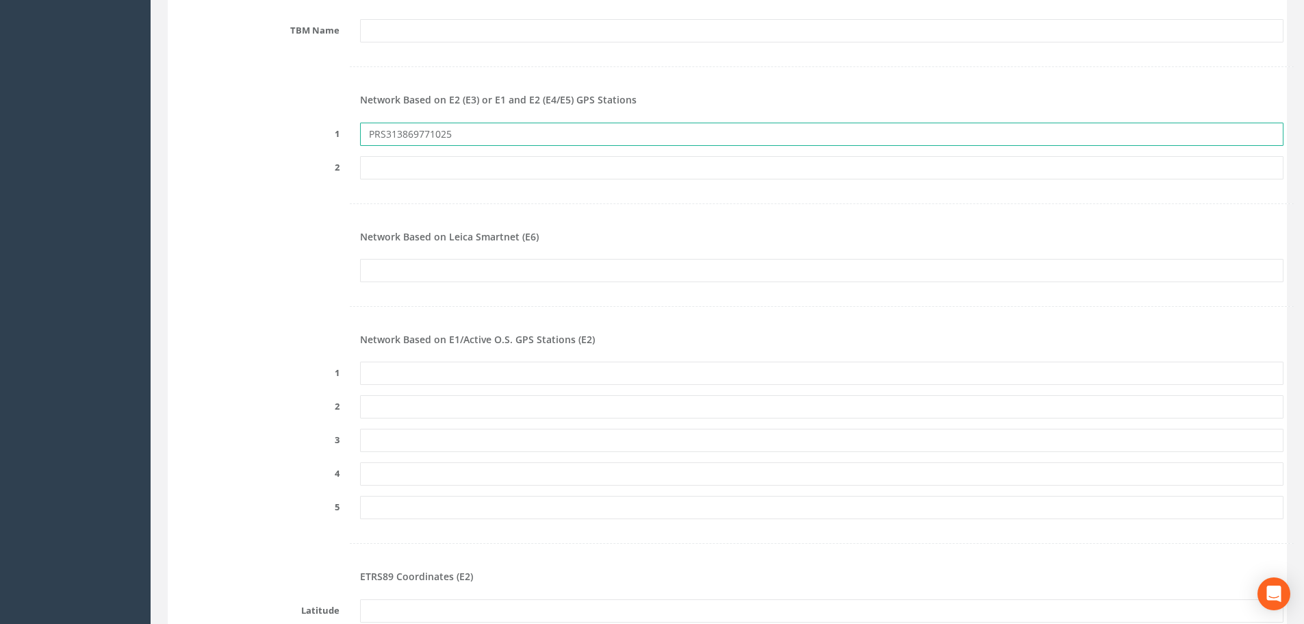
drag, startPoint x: 489, startPoint y: 135, endPoint x: 344, endPoint y: 141, distance: 145.9
click at [344, 141] on div "1 PRS313869771025" at bounding box center [727, 134] width 1133 height 23
click at [515, 253] on form "Cancel Save Delete Job Number 25MAIN012688 Job Number Suffix Survey Date [DATE]…" at bounding box center [727, 63] width 1112 height 3075
click at [514, 270] on input "text" at bounding box center [821, 270] width 923 height 23
paste input "PRS313869771025"
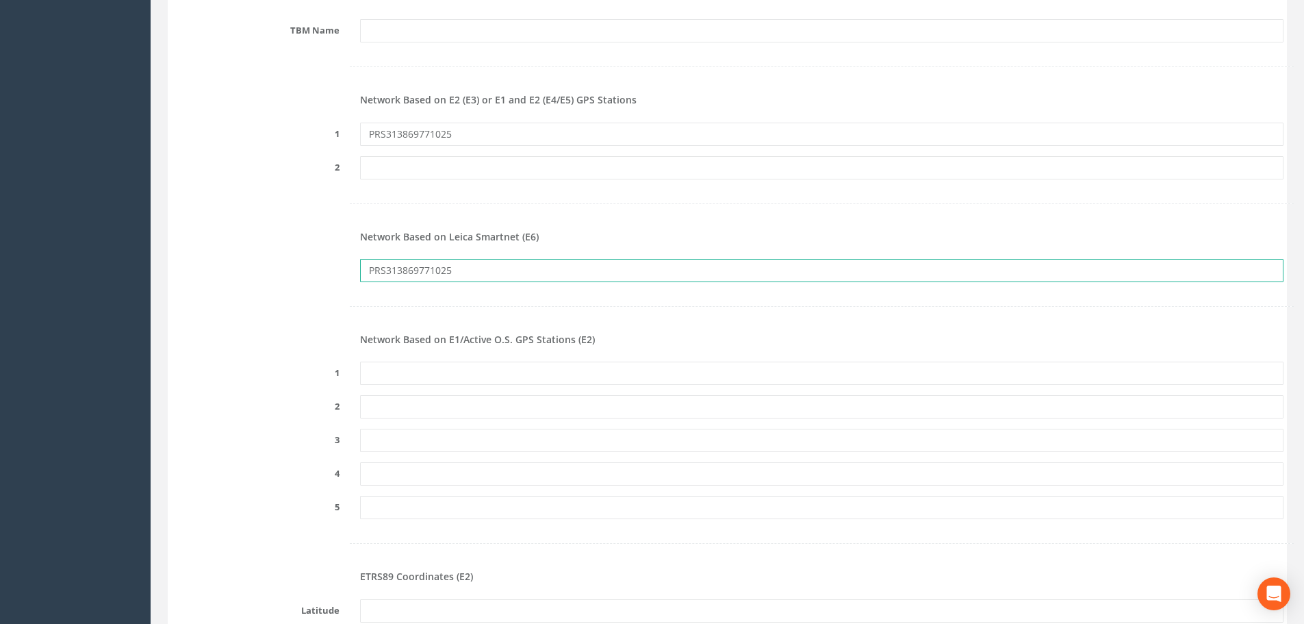
type input "PRS313869771025"
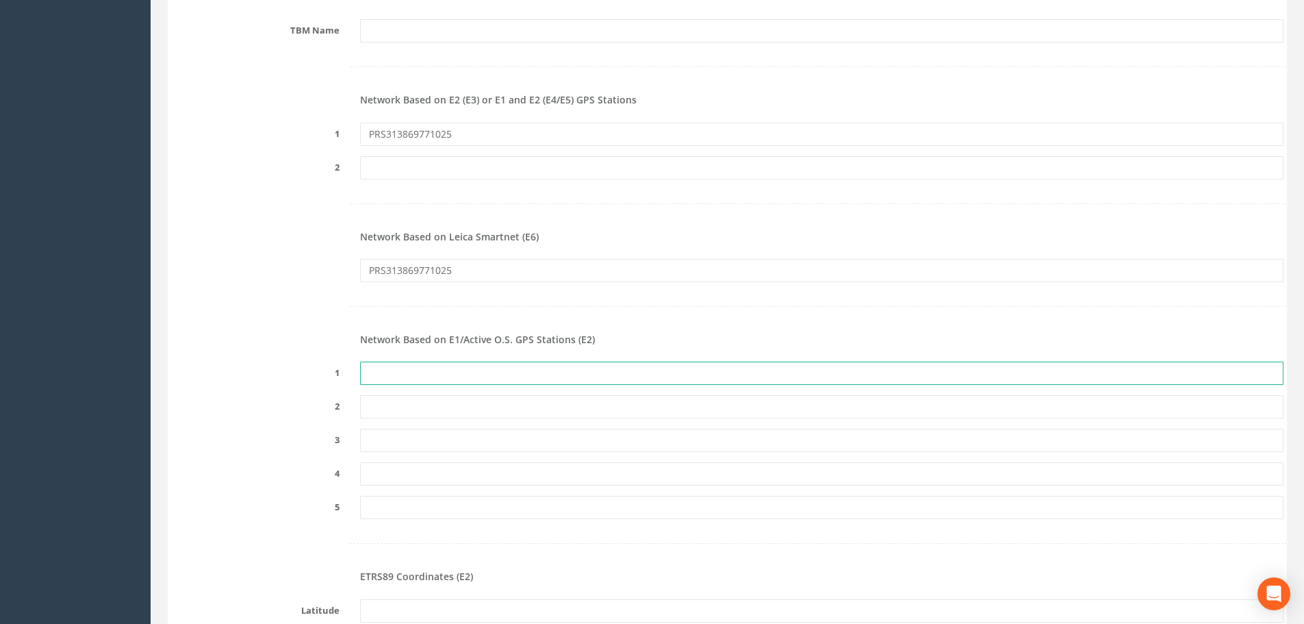
click at [460, 366] on input "text" at bounding box center [821, 372] width 923 height 23
paste input "PRS313869771025"
type input "PRS313869771025"
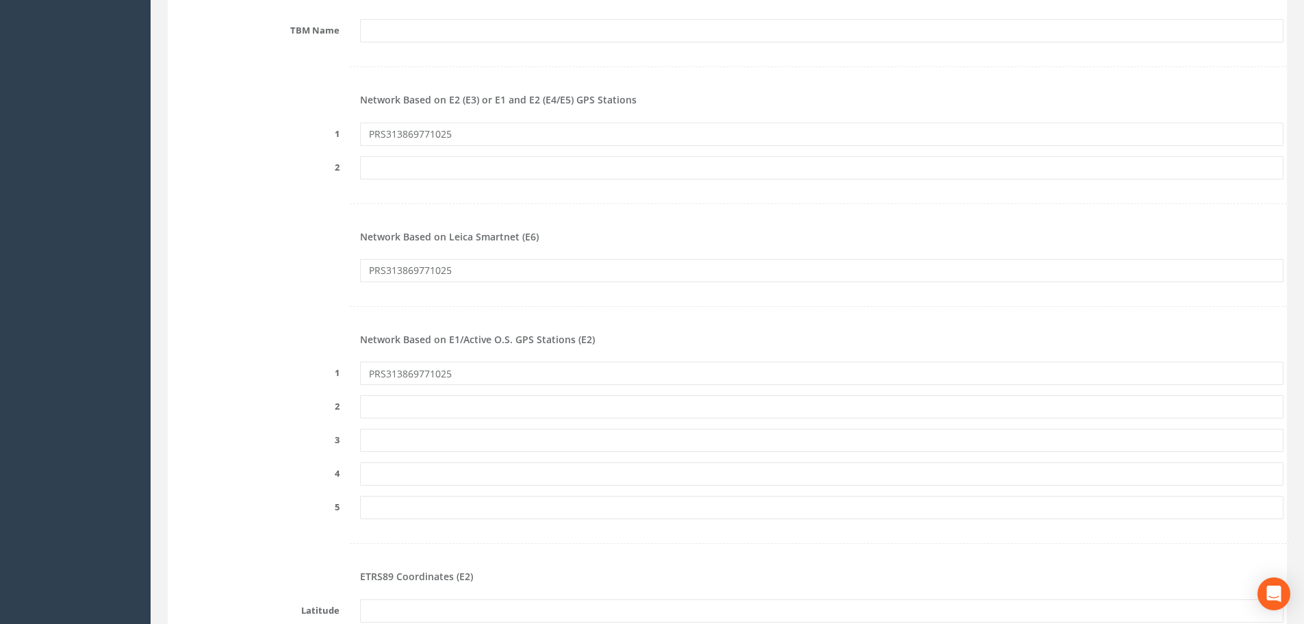
click at [632, 246] on div "Network Based on Leica Smartnet (E6)" at bounding box center [822, 238] width 944 height 21
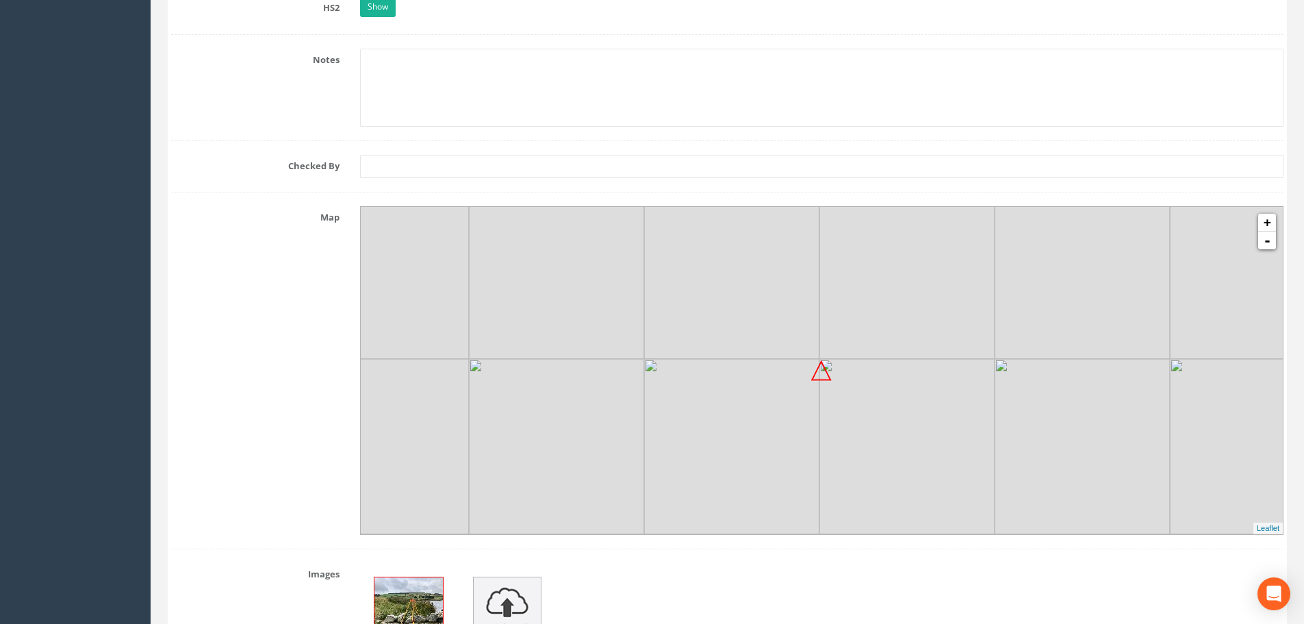
scroll to position [2396, 0]
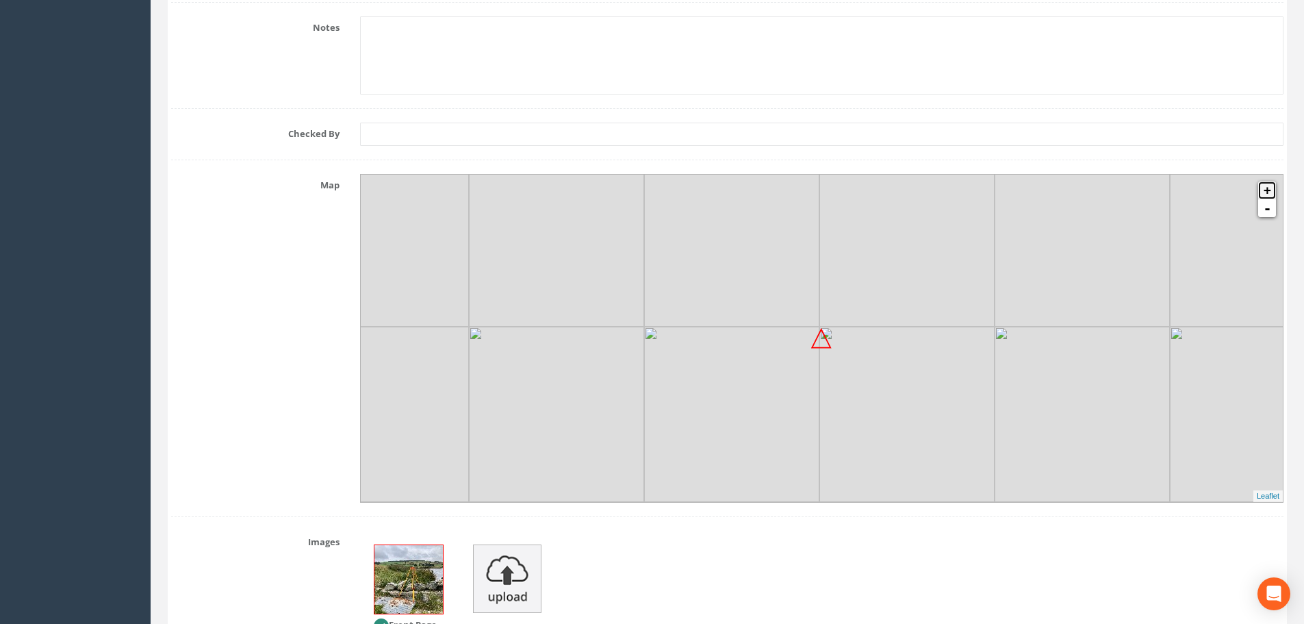
click at [1263, 194] on link "+" at bounding box center [1267, 190] width 18 height 18
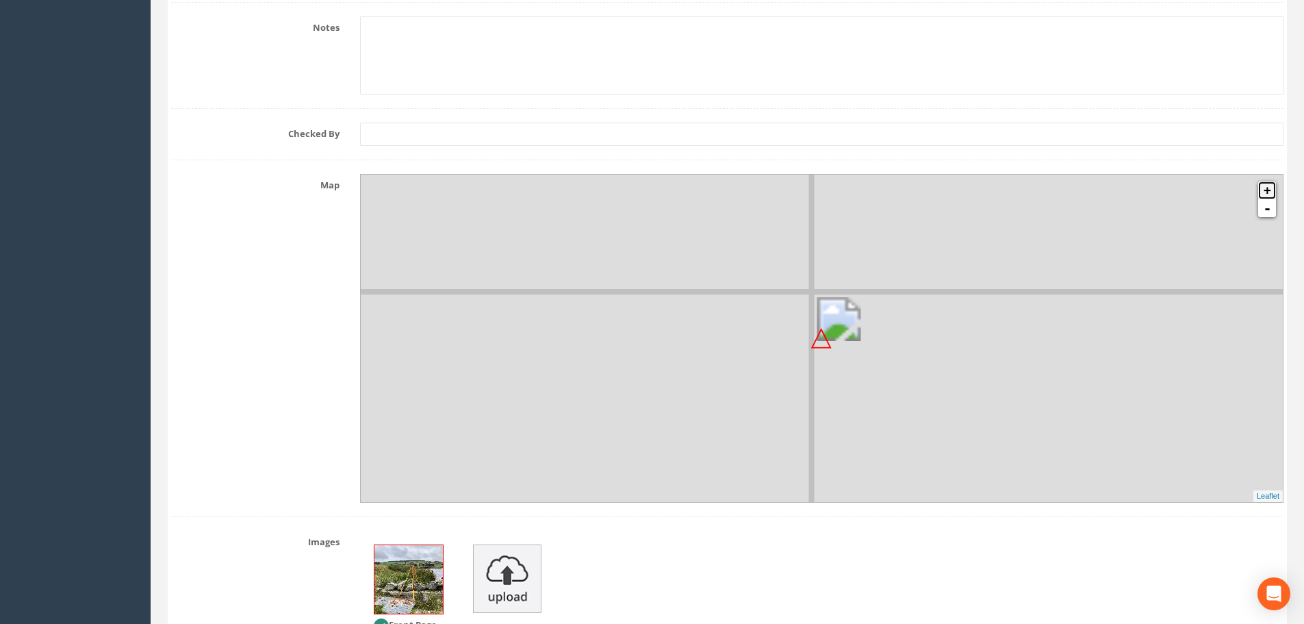
click at [1263, 194] on link "+" at bounding box center [1267, 190] width 18 height 18
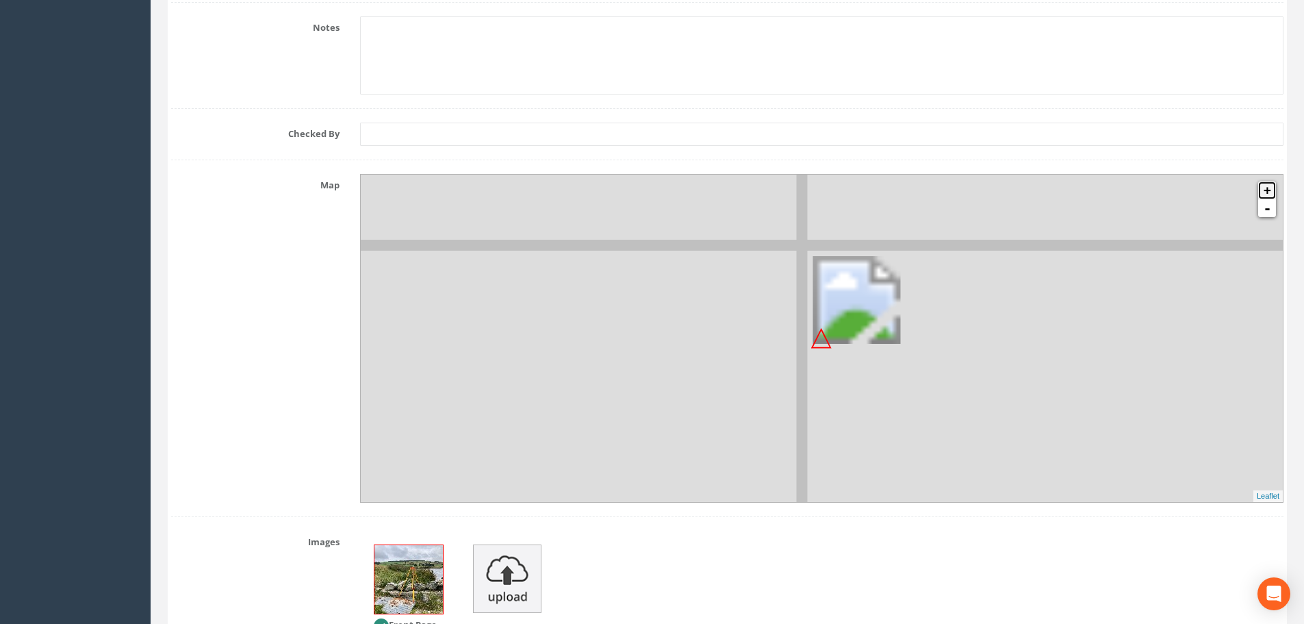
click at [1264, 194] on link "+" at bounding box center [1267, 190] width 18 height 18
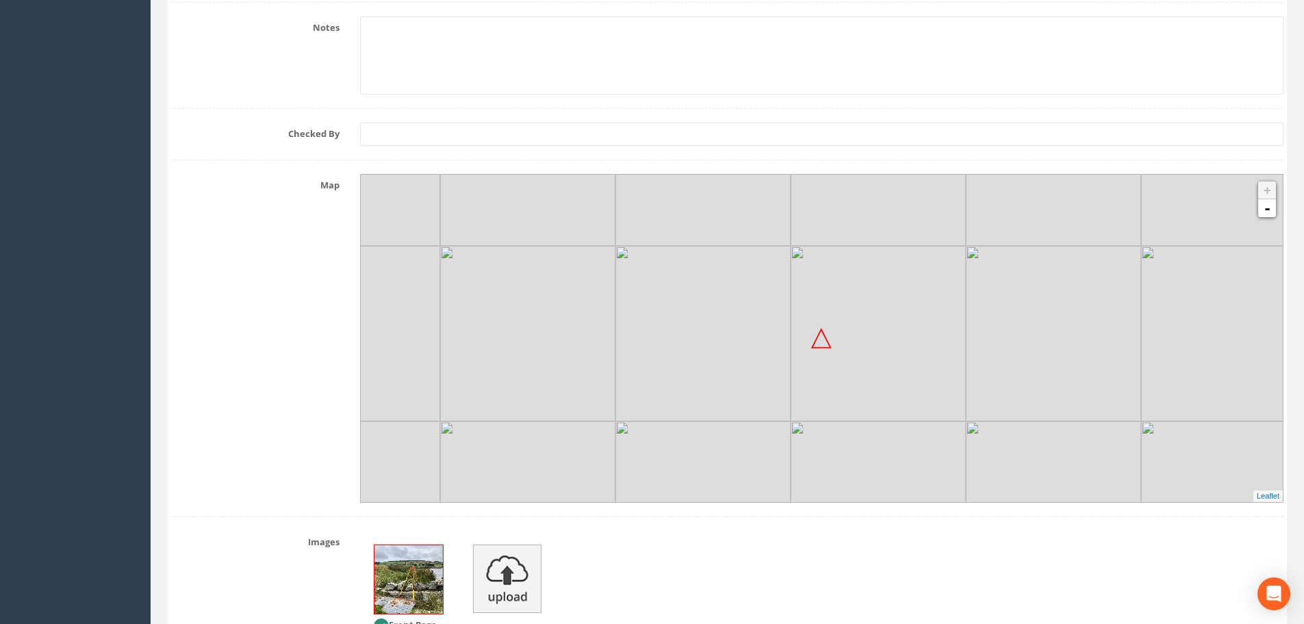
drag, startPoint x: 841, startPoint y: 344, endPoint x: 828, endPoint y: 344, distance: 13.0
click at [828, 344] on div "+ - MapQuest Leaflet" at bounding box center [821, 338] width 923 height 329
click at [887, 135] on input "text" at bounding box center [821, 134] width 923 height 23
click at [1265, 218] on img at bounding box center [1228, 158] width 175 height 175
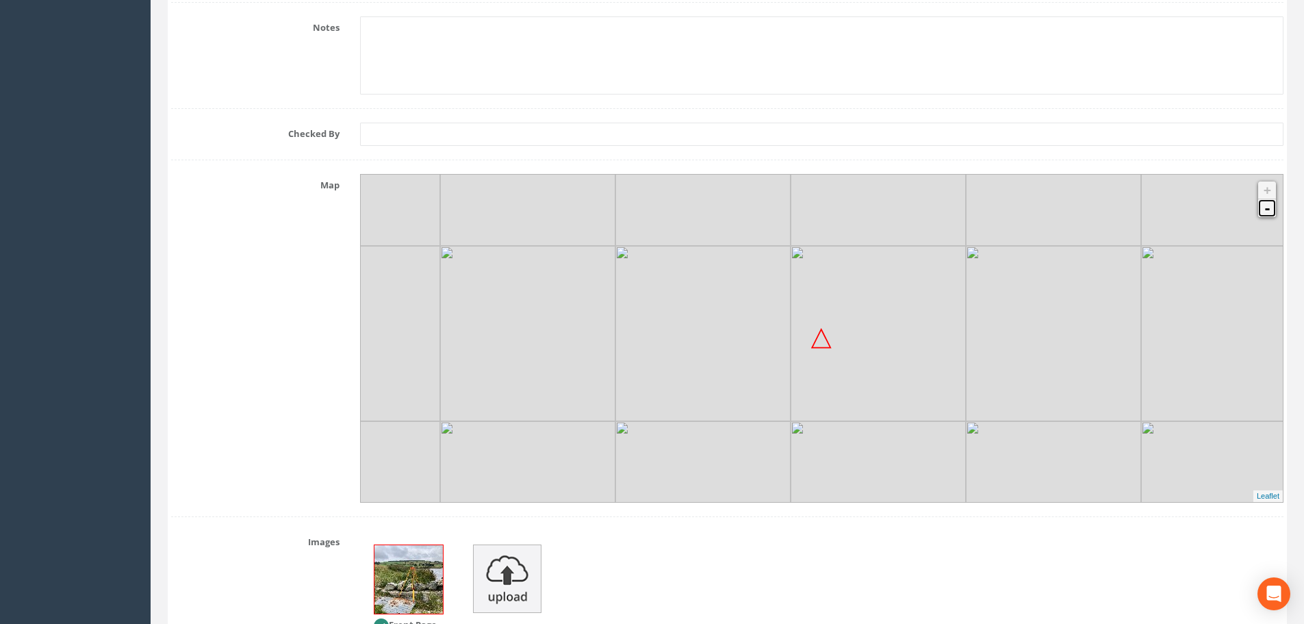
click at [1266, 216] on link "-" at bounding box center [1267, 208] width 18 height 18
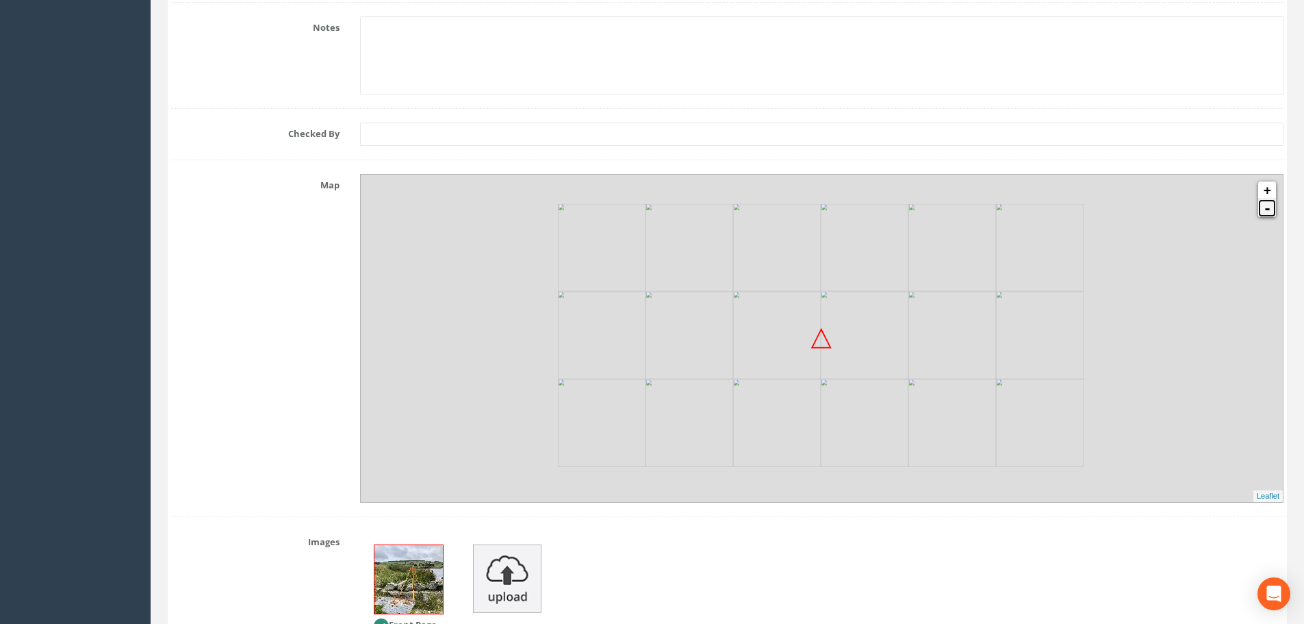
click at [1266, 216] on link "-" at bounding box center [1267, 208] width 18 height 18
click at [1268, 190] on link "+" at bounding box center [1267, 190] width 18 height 18
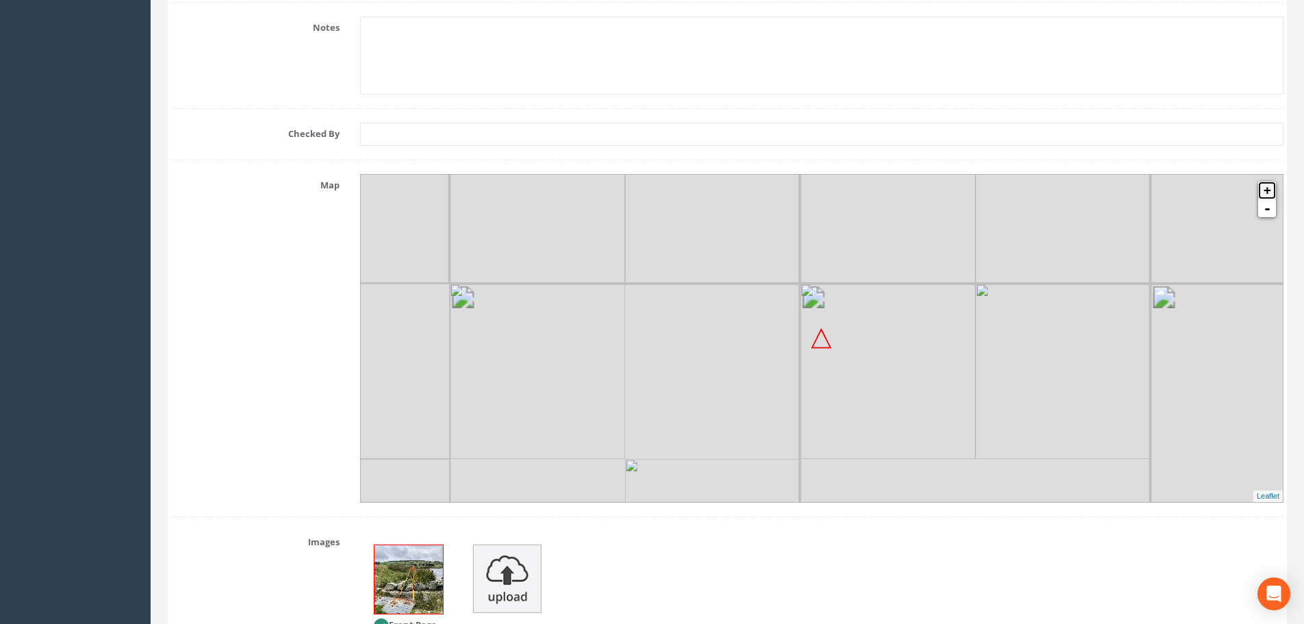
click at [1268, 190] on link "+" at bounding box center [1267, 190] width 18 height 18
drag, startPoint x: 932, startPoint y: 344, endPoint x: 943, endPoint y: 361, distance: 20.7
click at [943, 361] on img at bounding box center [877, 332] width 175 height 175
click at [1039, 133] on input "text" at bounding box center [821, 134] width 923 height 23
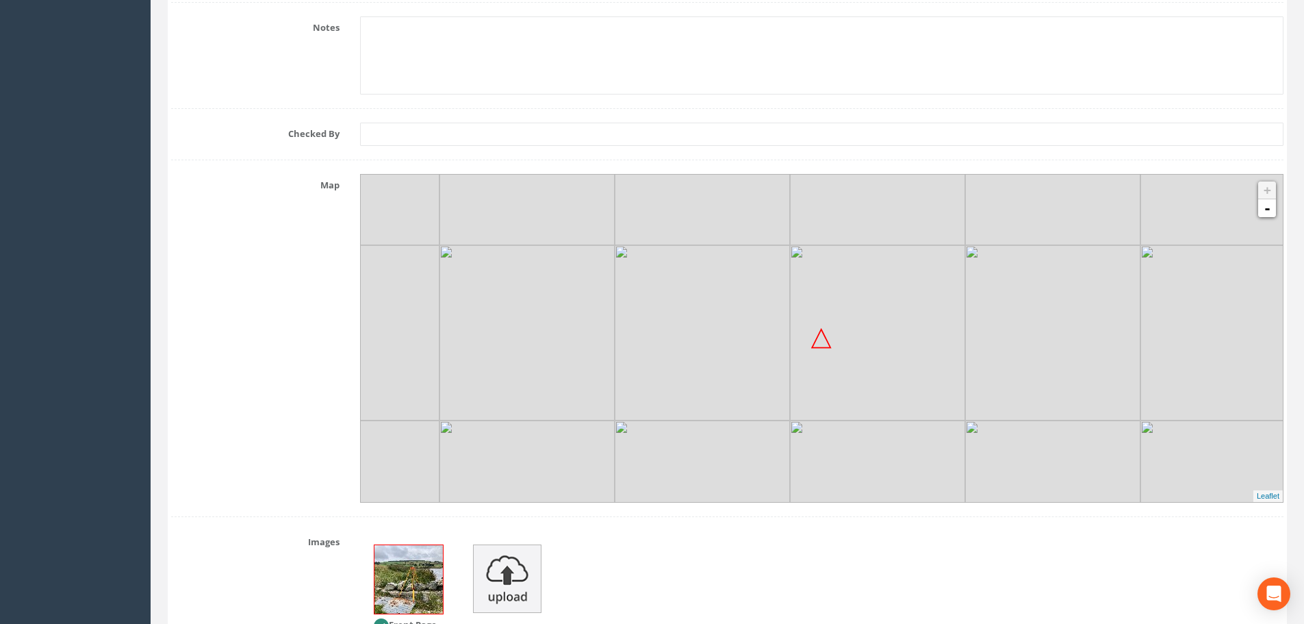
click at [275, 253] on div "Map + - MapQuest Leaflet" at bounding box center [727, 338] width 1133 height 329
click at [1266, 214] on link "-" at bounding box center [1267, 208] width 18 height 18
click at [1266, 191] on link "+" at bounding box center [1267, 190] width 18 height 18
click at [964, 86] on textarea at bounding box center [821, 55] width 923 height 78
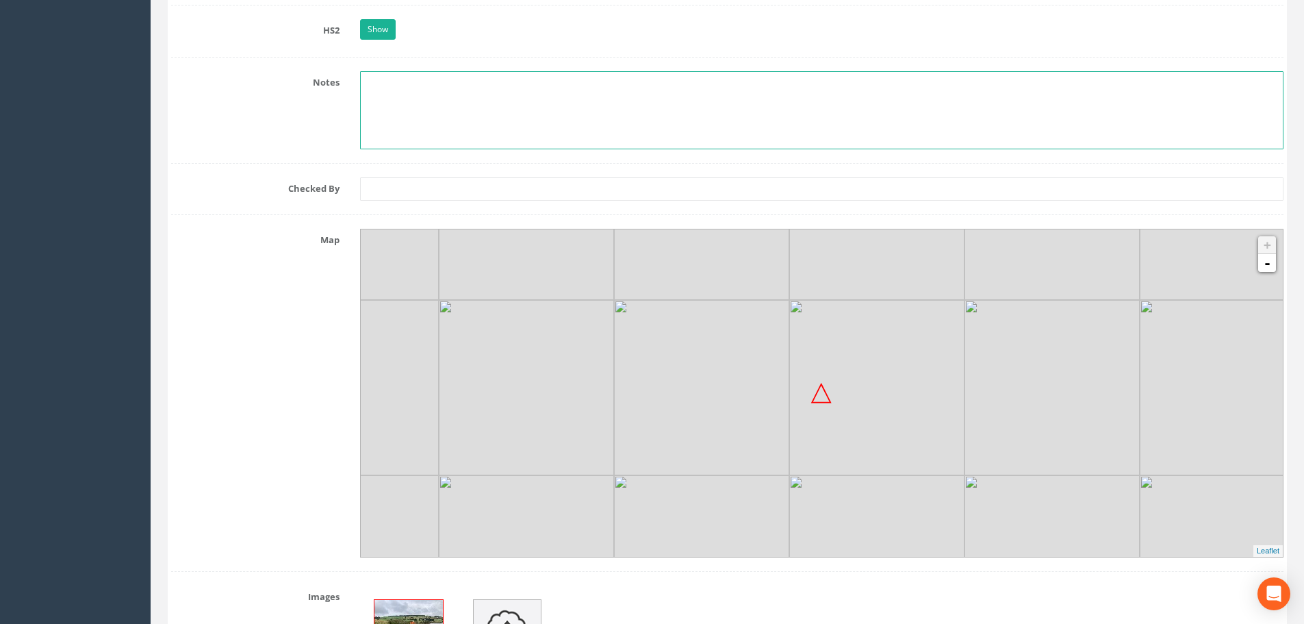
scroll to position [2327, 0]
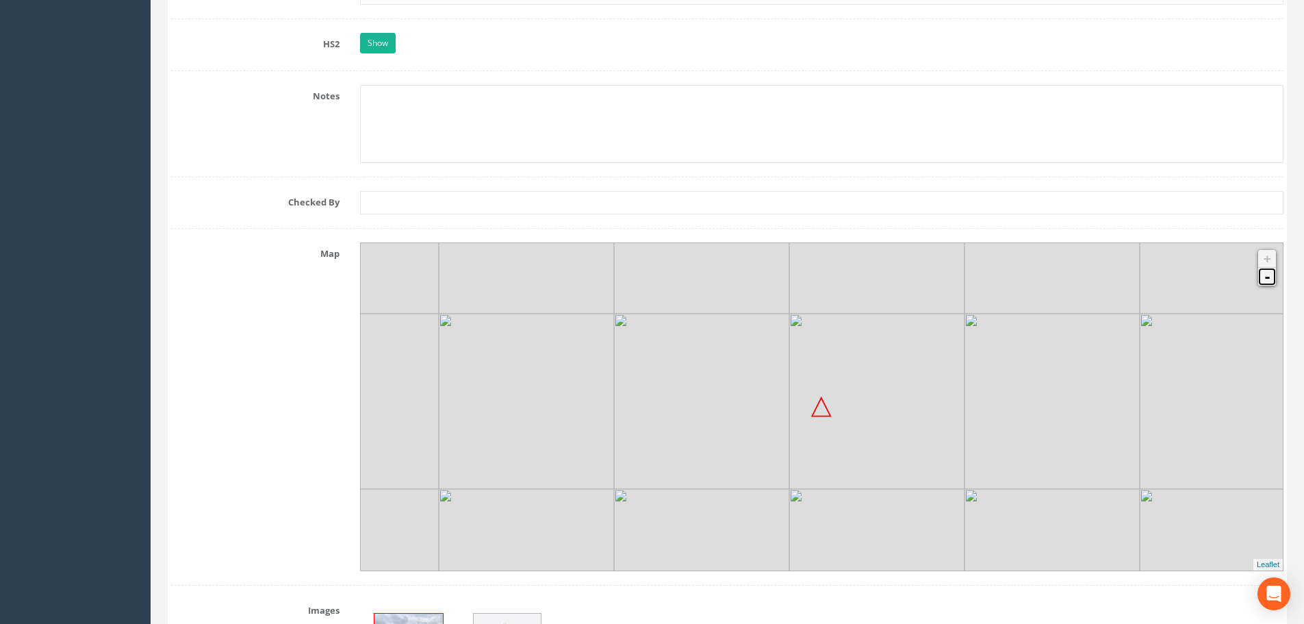
click at [1261, 281] on link "-" at bounding box center [1267, 277] width 18 height 18
click at [852, 418] on img at bounding box center [901, 473] width 175 height 175
click at [864, 196] on input "text" at bounding box center [821, 202] width 923 height 23
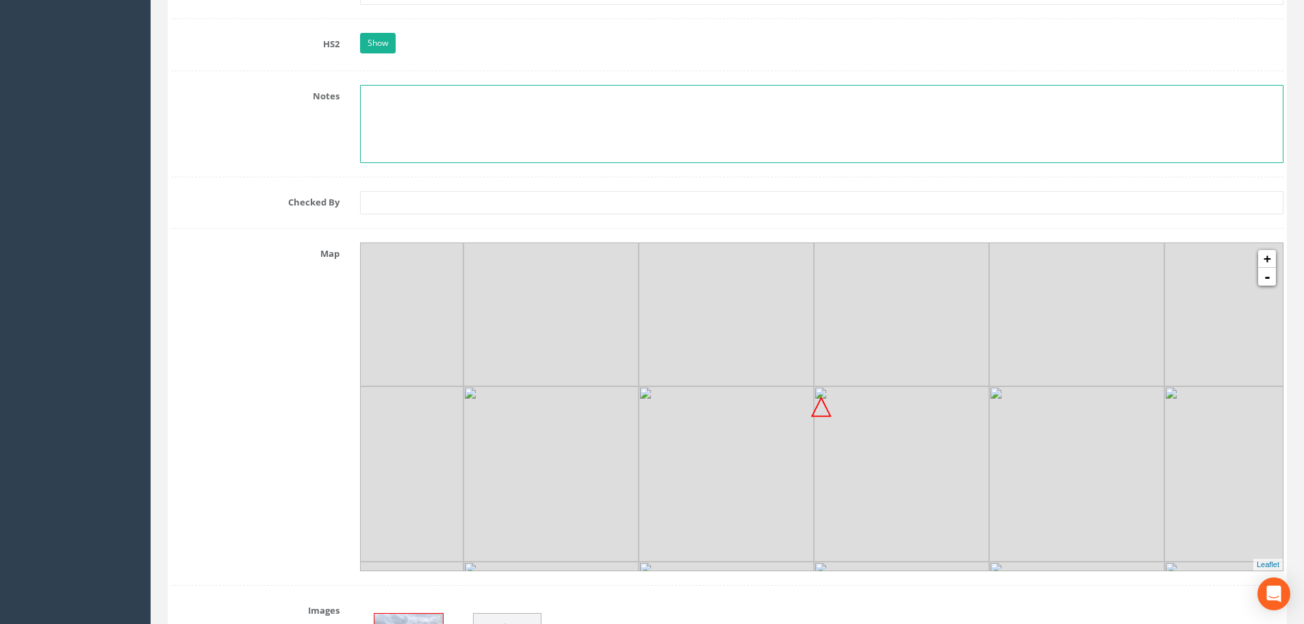
click at [819, 134] on textarea at bounding box center [821, 124] width 923 height 78
click at [265, 132] on div "Notes" at bounding box center [727, 124] width 1133 height 78
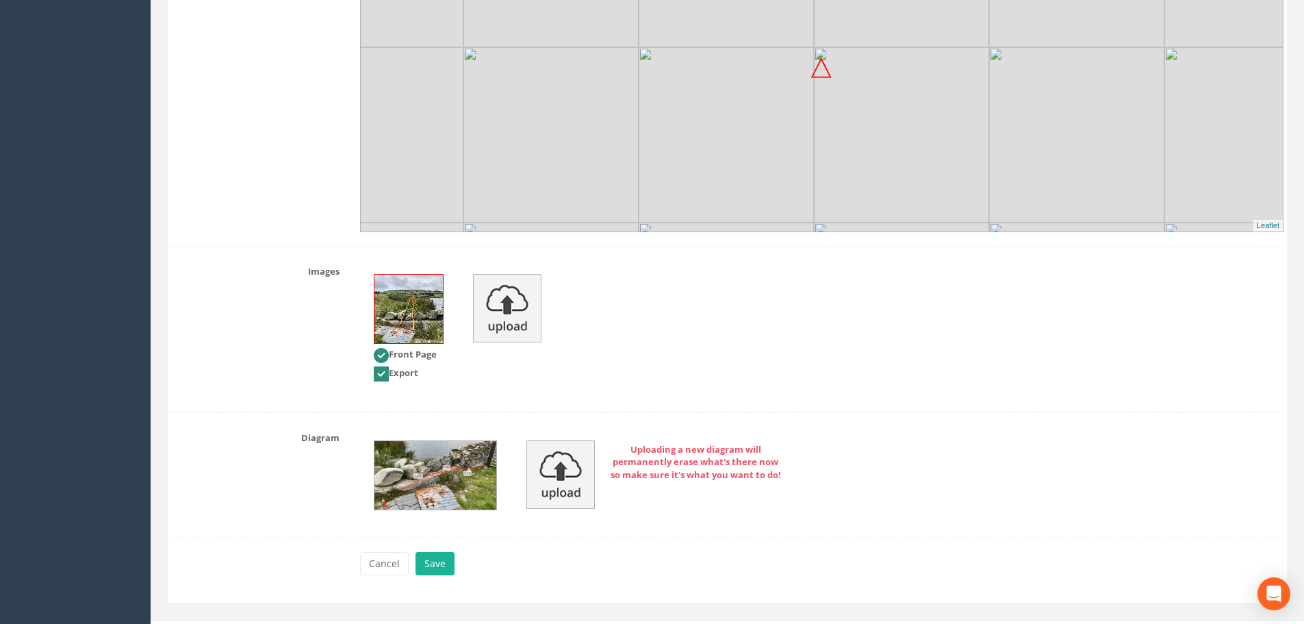
scroll to position [2689, 0]
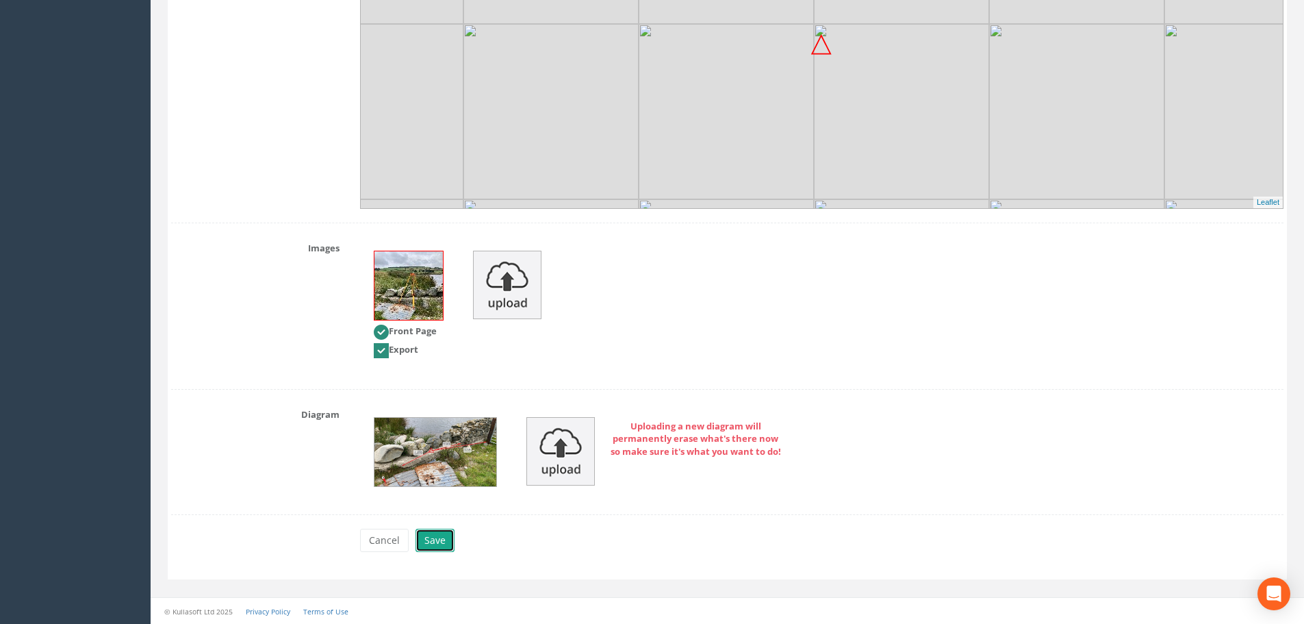
click at [444, 539] on button "Save" at bounding box center [434, 539] width 39 height 23
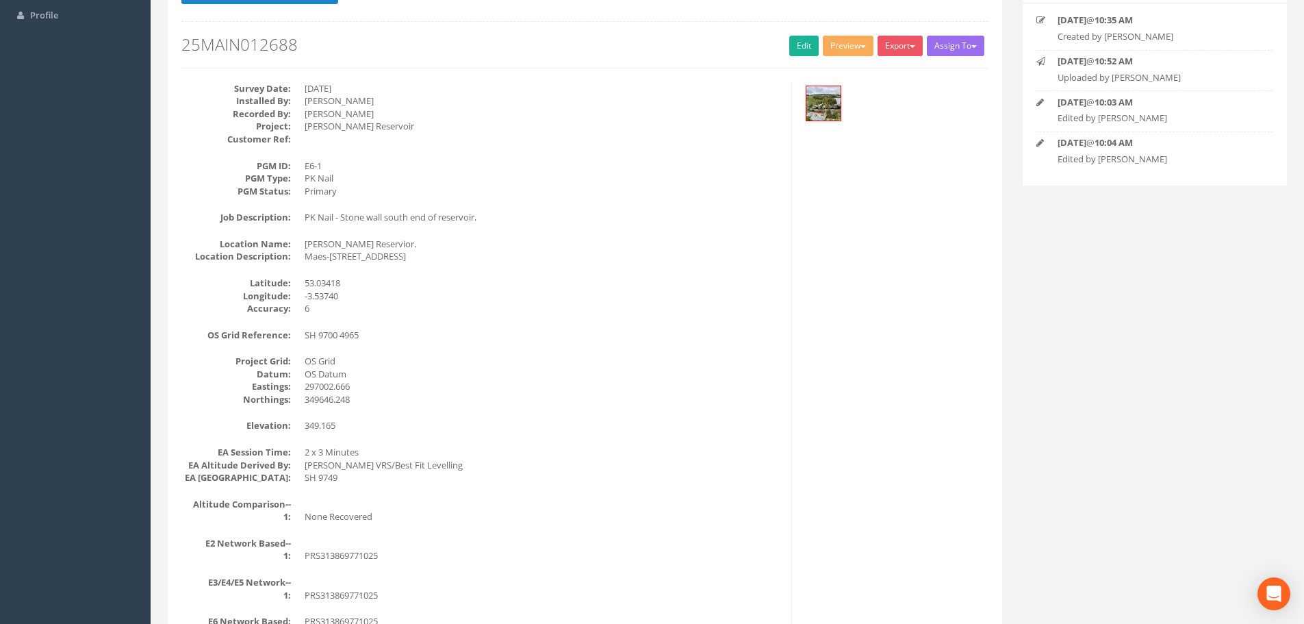
scroll to position [0, 0]
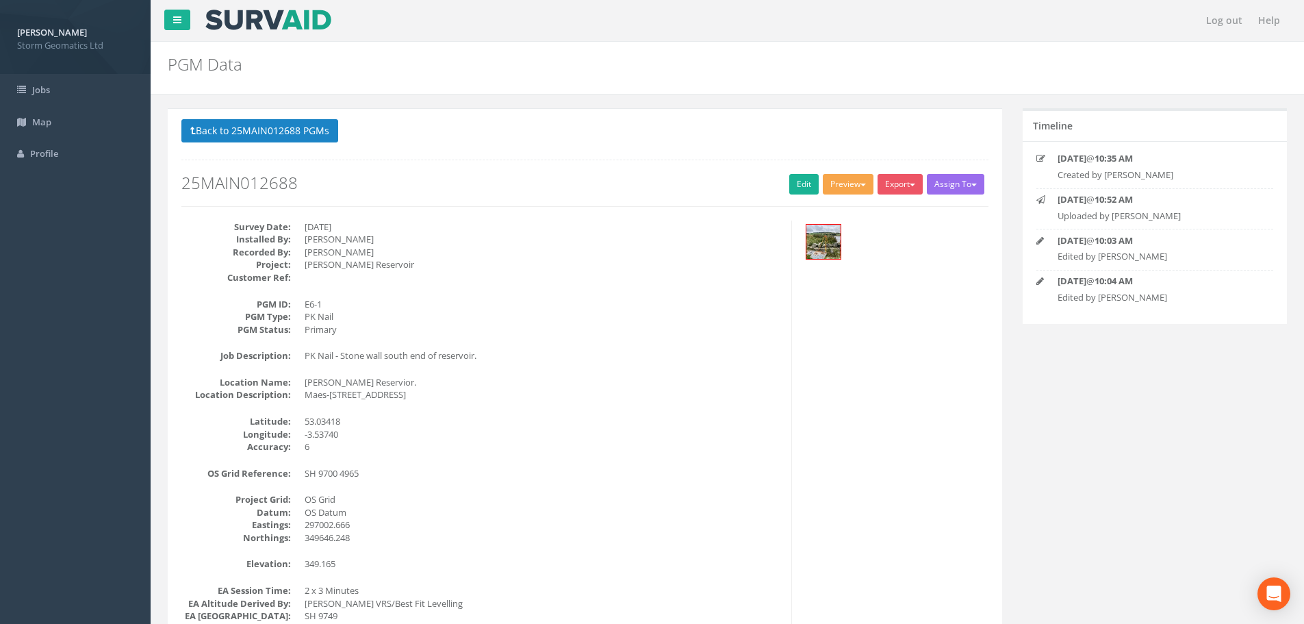
click at [864, 182] on button "Preview" at bounding box center [848, 184] width 51 height 21
click at [830, 211] on link "Storm Geomatics" at bounding box center [820, 212] width 107 height 21
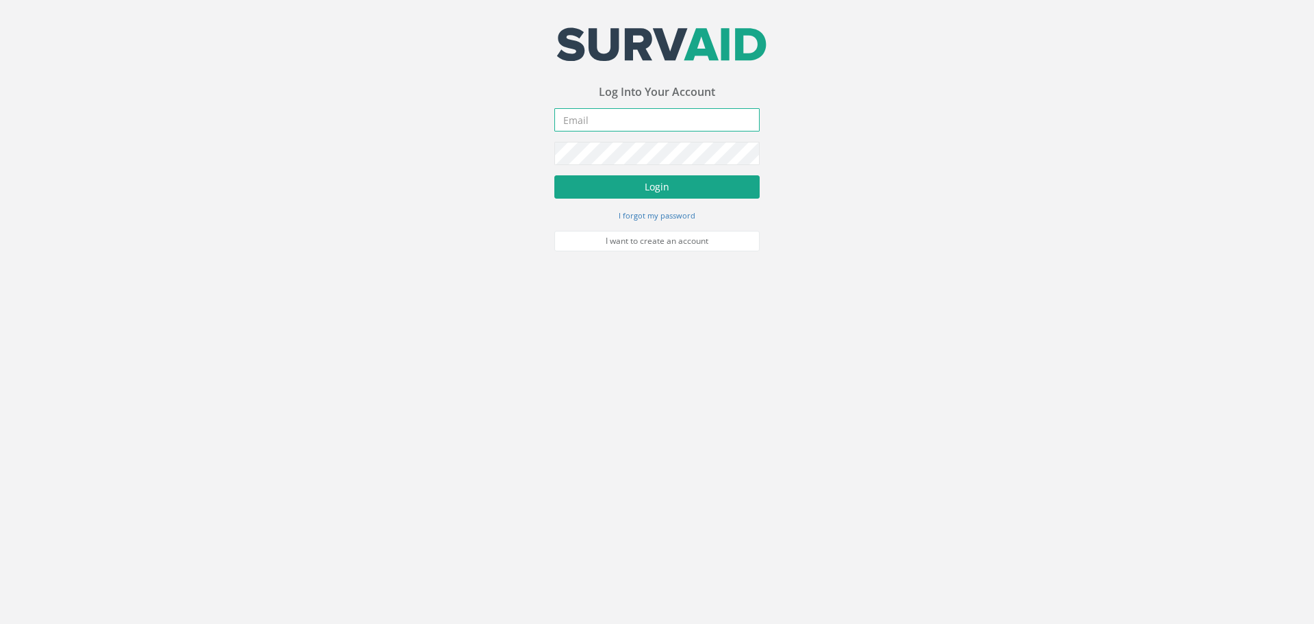
type input "[PERSON_NAME][EMAIL_ADDRESS][PERSON_NAME][DOMAIN_NAME]"
click at [610, 183] on button "Login" at bounding box center [656, 186] width 205 height 23
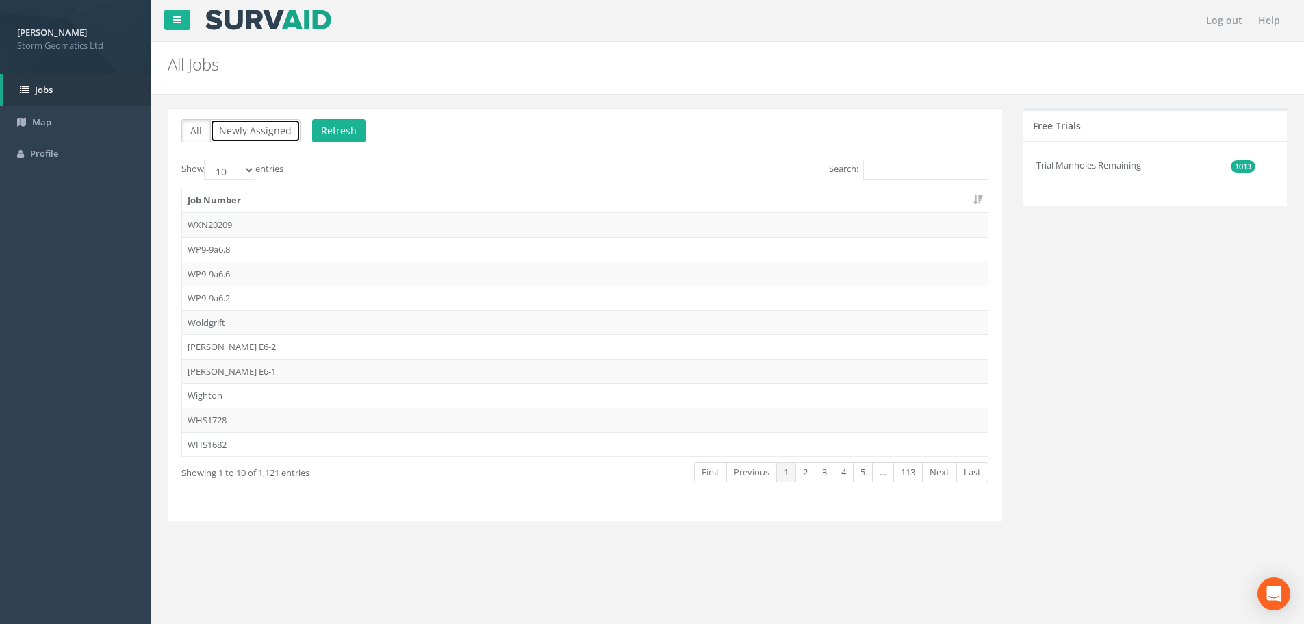
click at [248, 135] on button "Newly Assigned" at bounding box center [255, 130] width 90 height 23
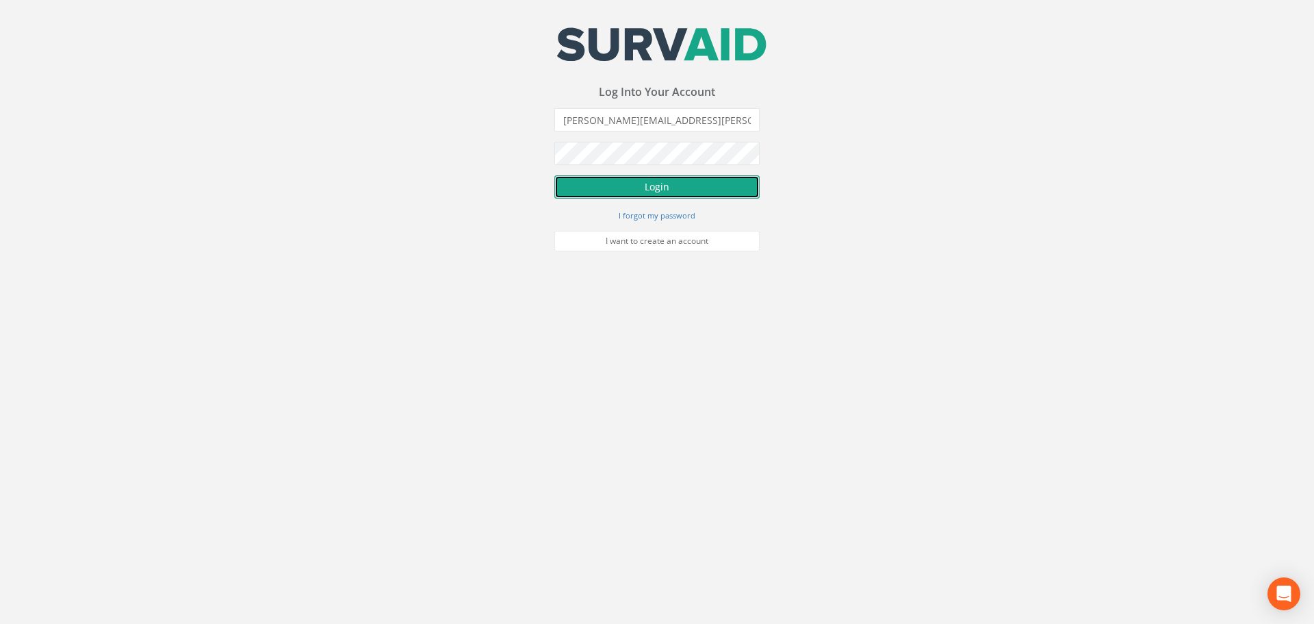
drag, startPoint x: 650, startPoint y: 185, endPoint x: 637, endPoint y: 176, distance: 16.7
click at [650, 185] on button "Login" at bounding box center [656, 186] width 205 height 23
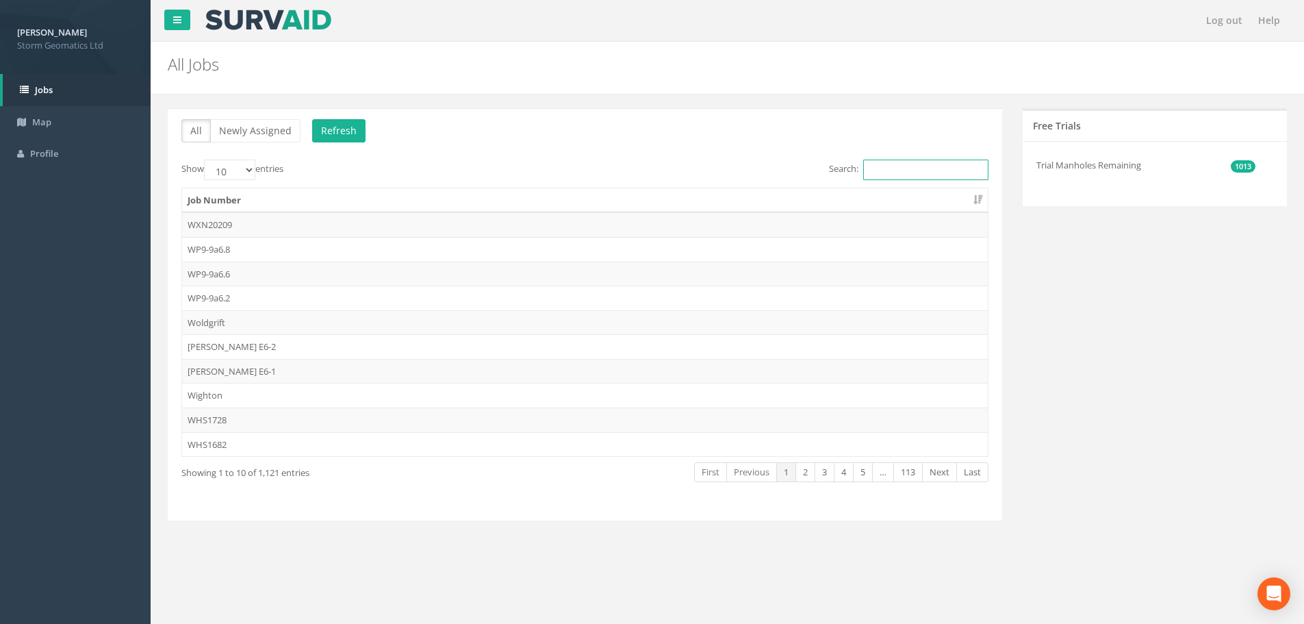
click at [899, 161] on input "Search:" at bounding box center [925, 169] width 125 height 21
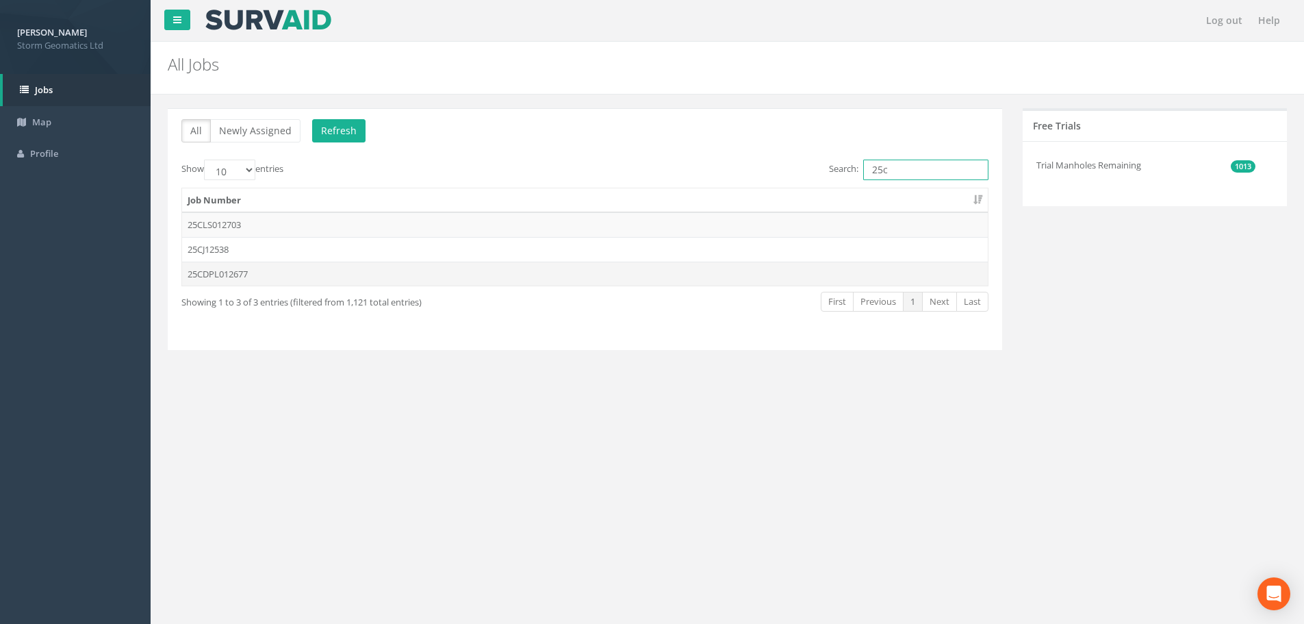
type input "25c"
click at [277, 274] on td "25CDPL012677" at bounding box center [585, 273] width 806 height 25
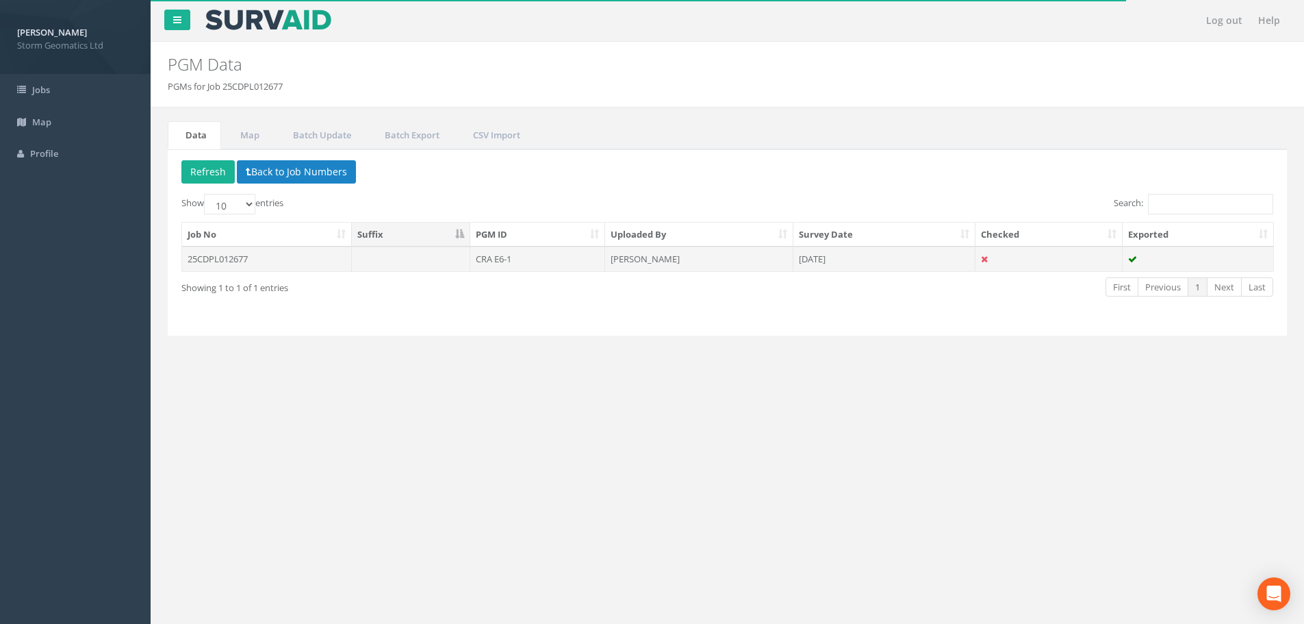
click at [307, 260] on td "25CDPL012677" at bounding box center [267, 258] width 170 height 25
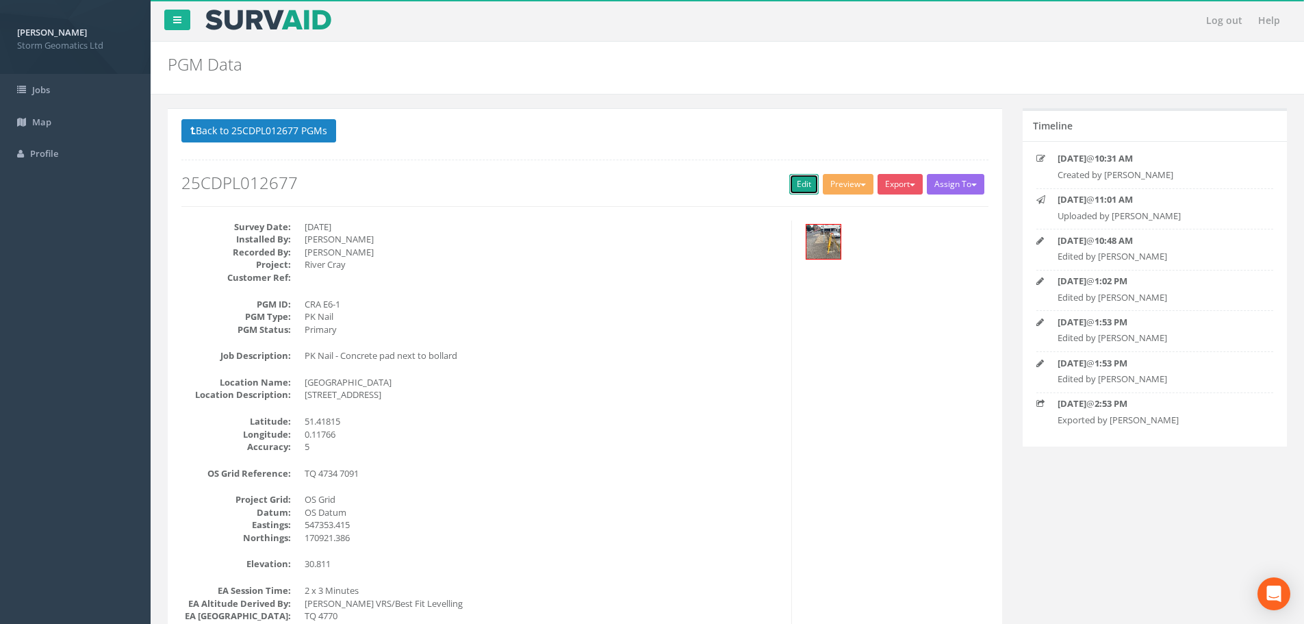
click at [790, 181] on link "Edit" at bounding box center [803, 184] width 29 height 21
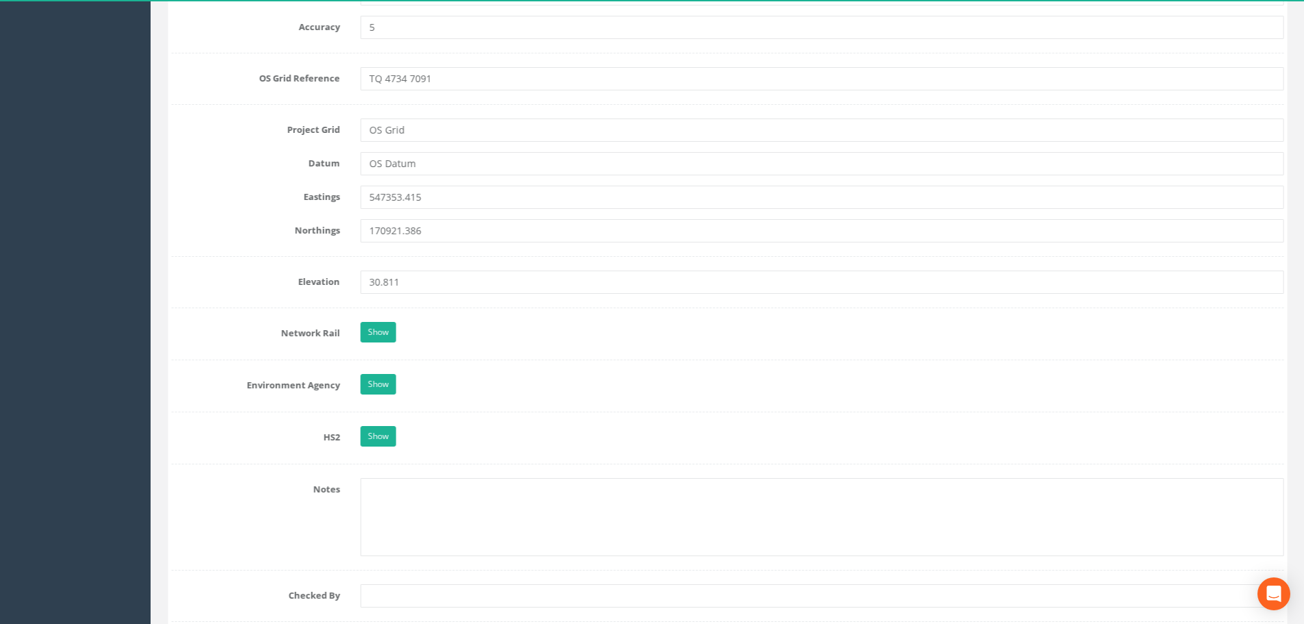
scroll to position [958, 0]
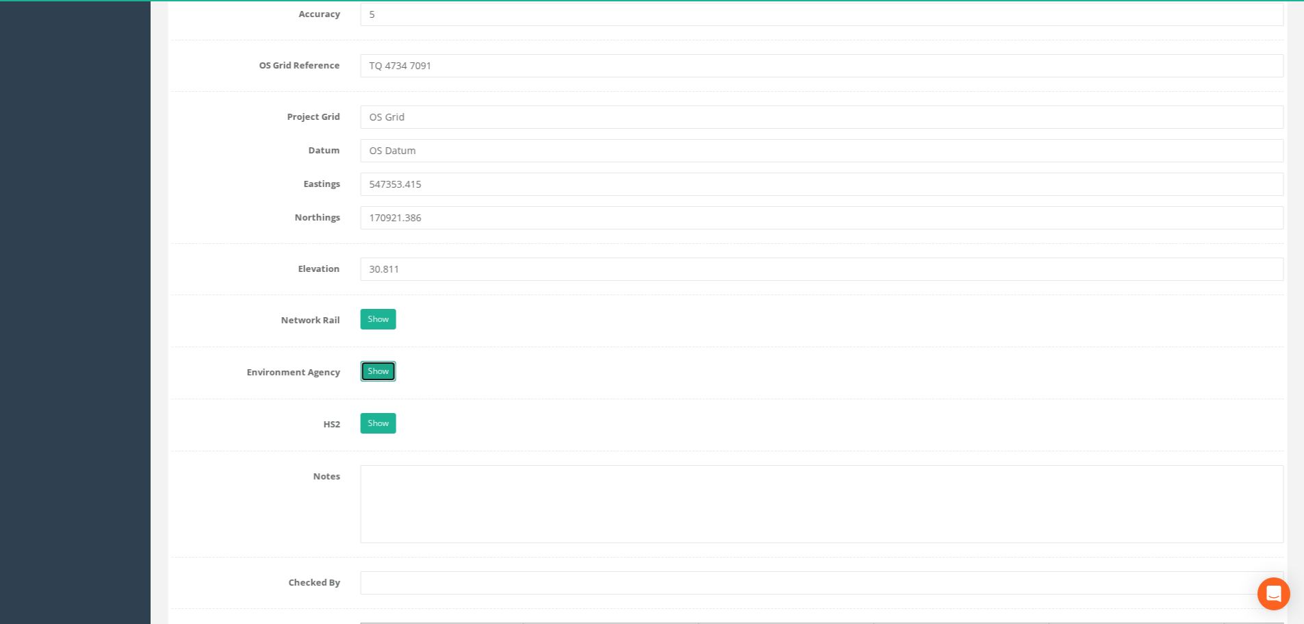
click at [385, 370] on link "Show" at bounding box center [378, 371] width 36 height 21
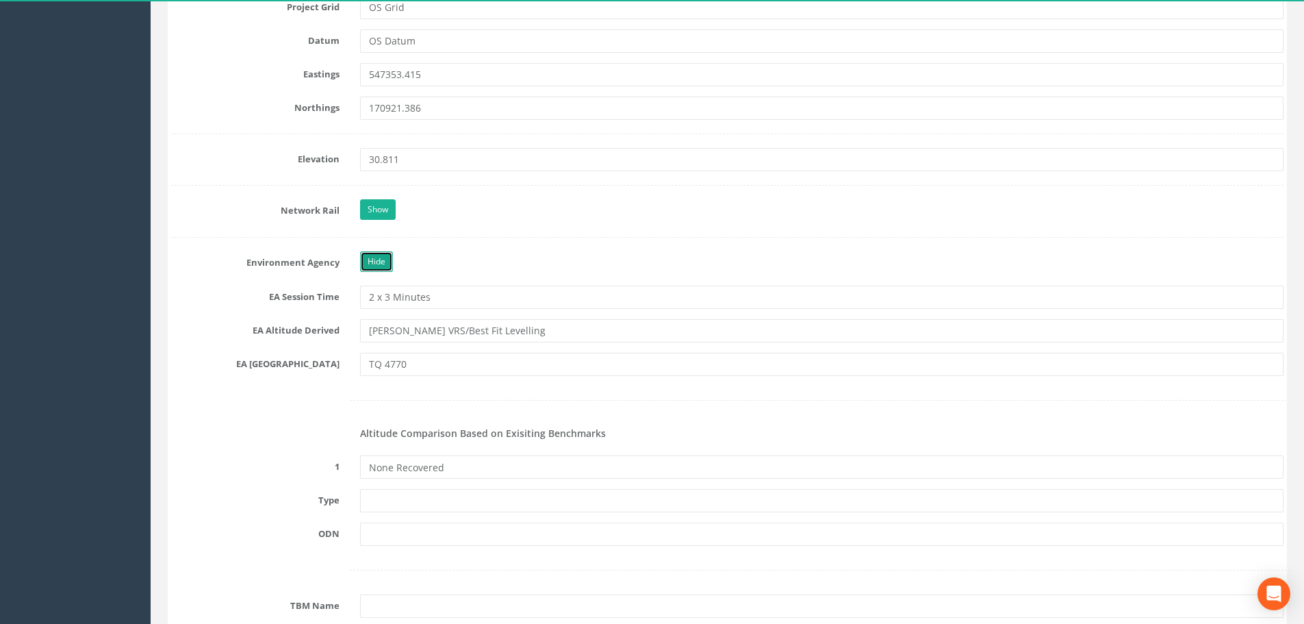
scroll to position [1095, 0]
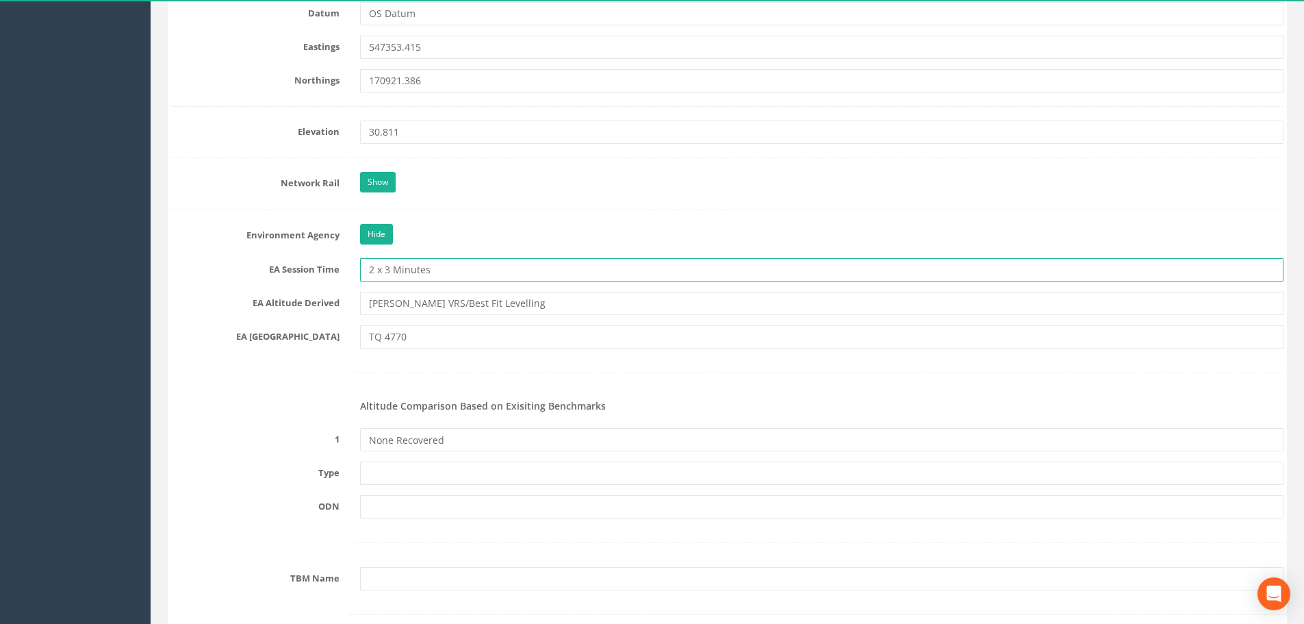
drag, startPoint x: 468, startPoint y: 264, endPoint x: 350, endPoint y: 270, distance: 118.5
click at [350, 270] on div "2 x 3 Minutes" at bounding box center [822, 269] width 944 height 23
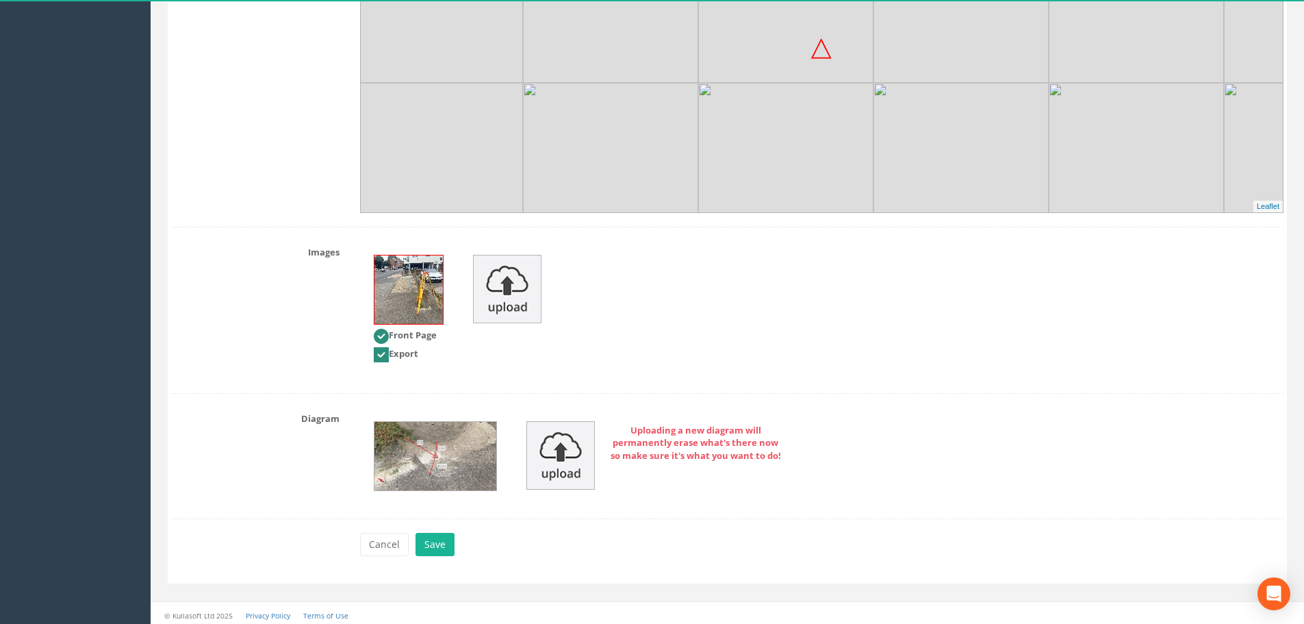
scroll to position [2689, 0]
